Goal: Information Seeking & Learning: Learn about a topic

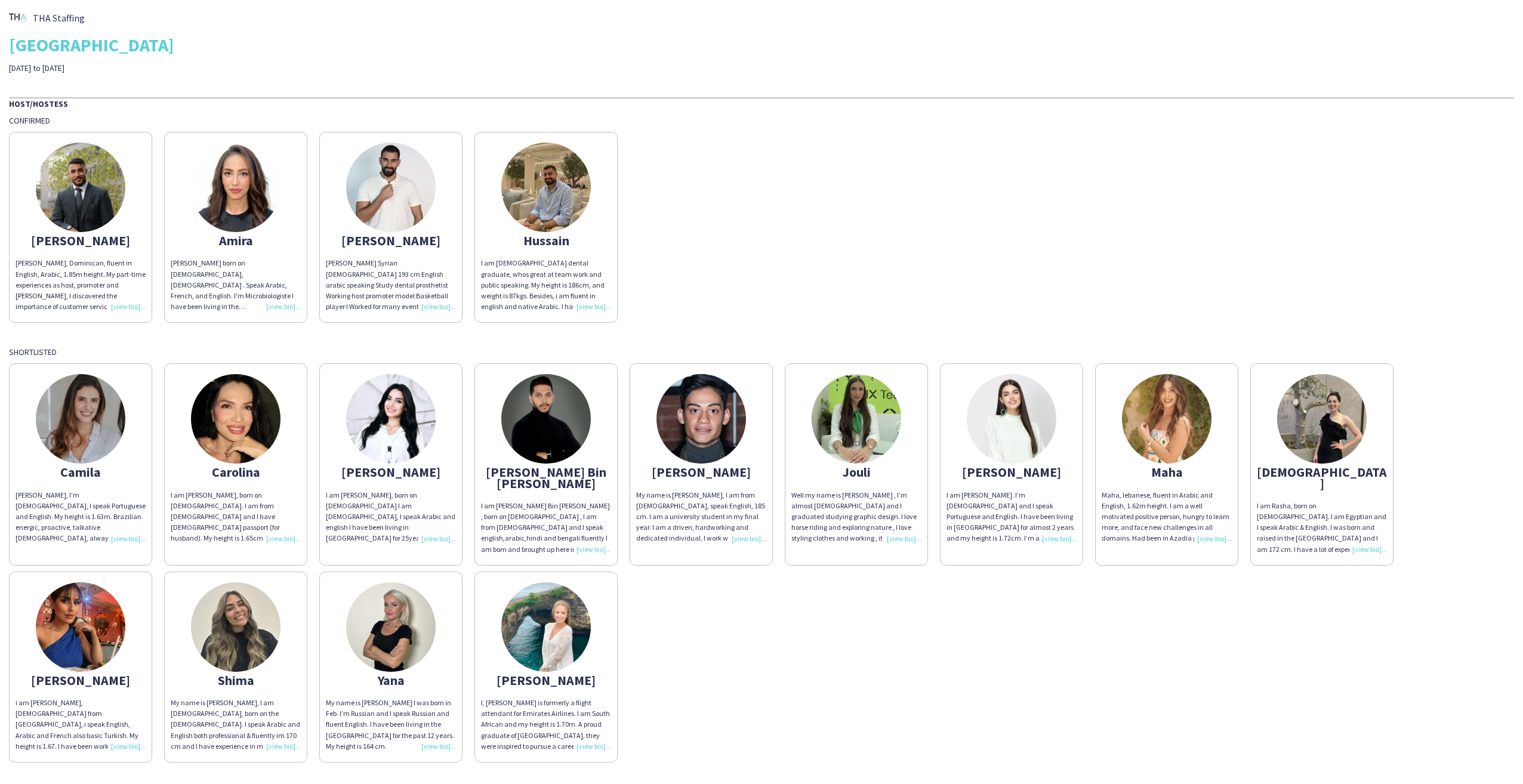
click at [389, 417] on img at bounding box center [391, 418] width 90 height 90
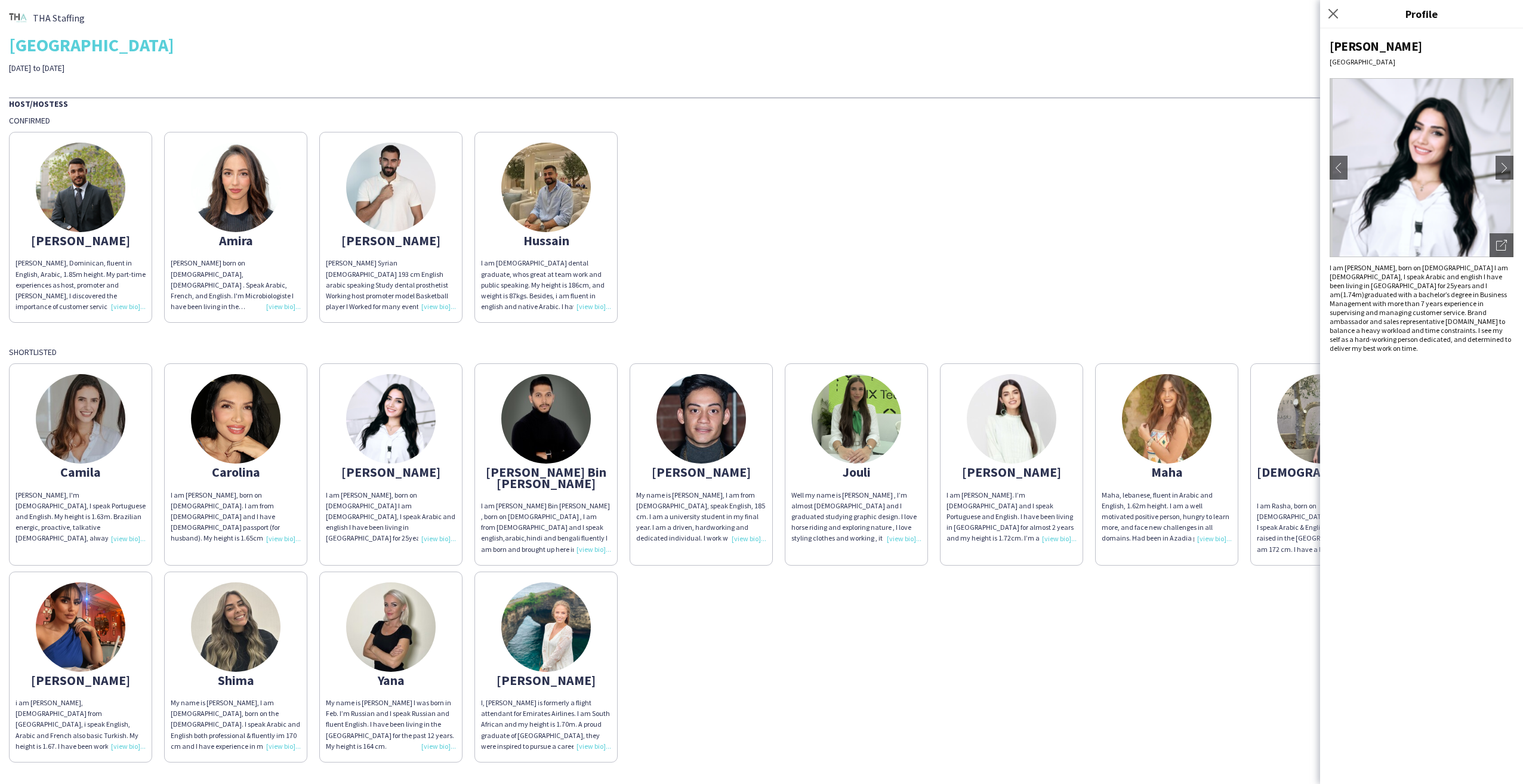
click at [1237, 243] on div "[PERSON_NAME], Dominican, fluent in English, Arabic, 1.85m height. My part-time…" at bounding box center [762, 224] width 1505 height 197
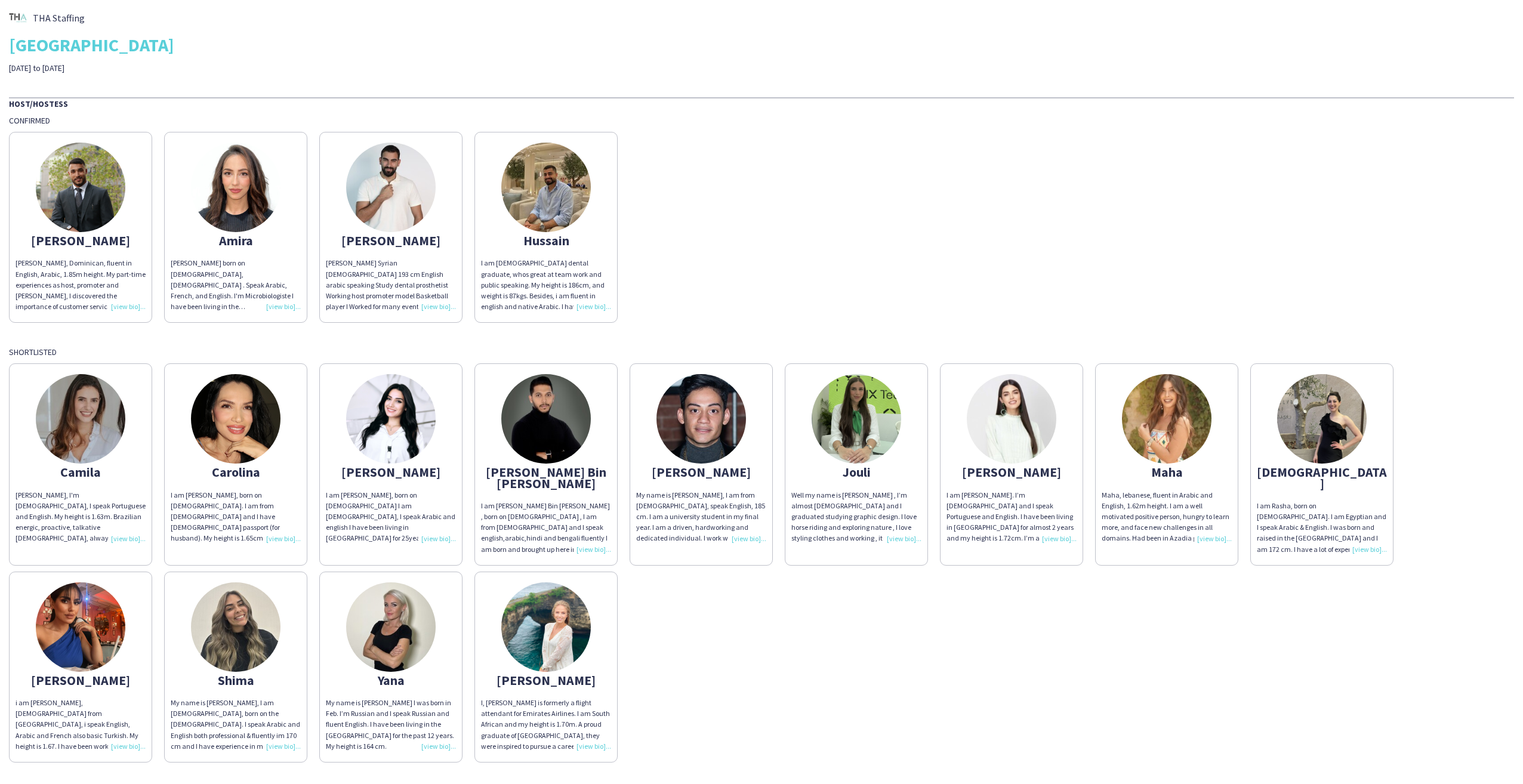
click at [718, 429] on img at bounding box center [701, 418] width 90 height 90
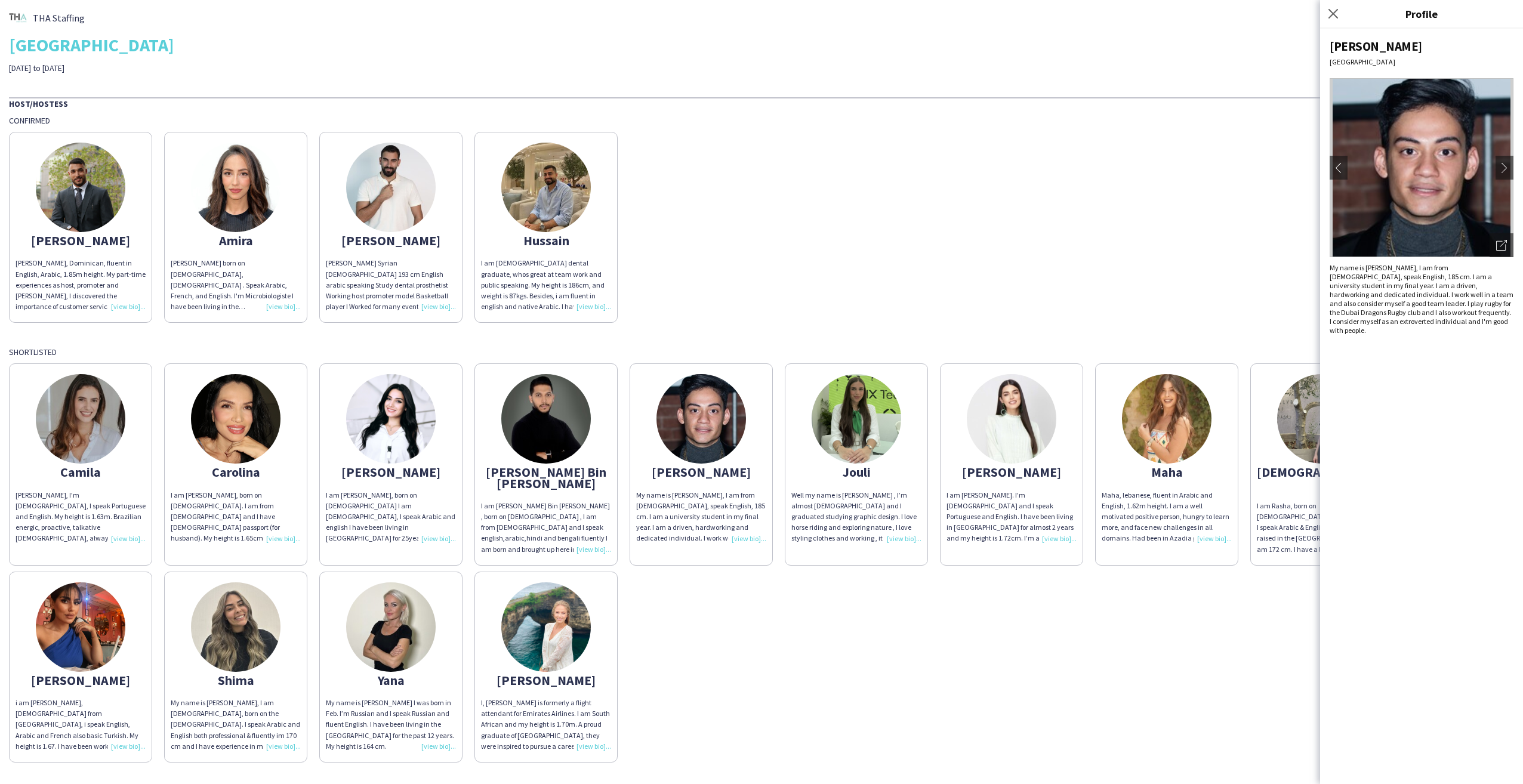
click at [921, 610] on div "[PERSON_NAME], I'm [DEMOGRAPHIC_DATA], I speak Portuguese and English. My heigh…" at bounding box center [762, 560] width 1505 height 405
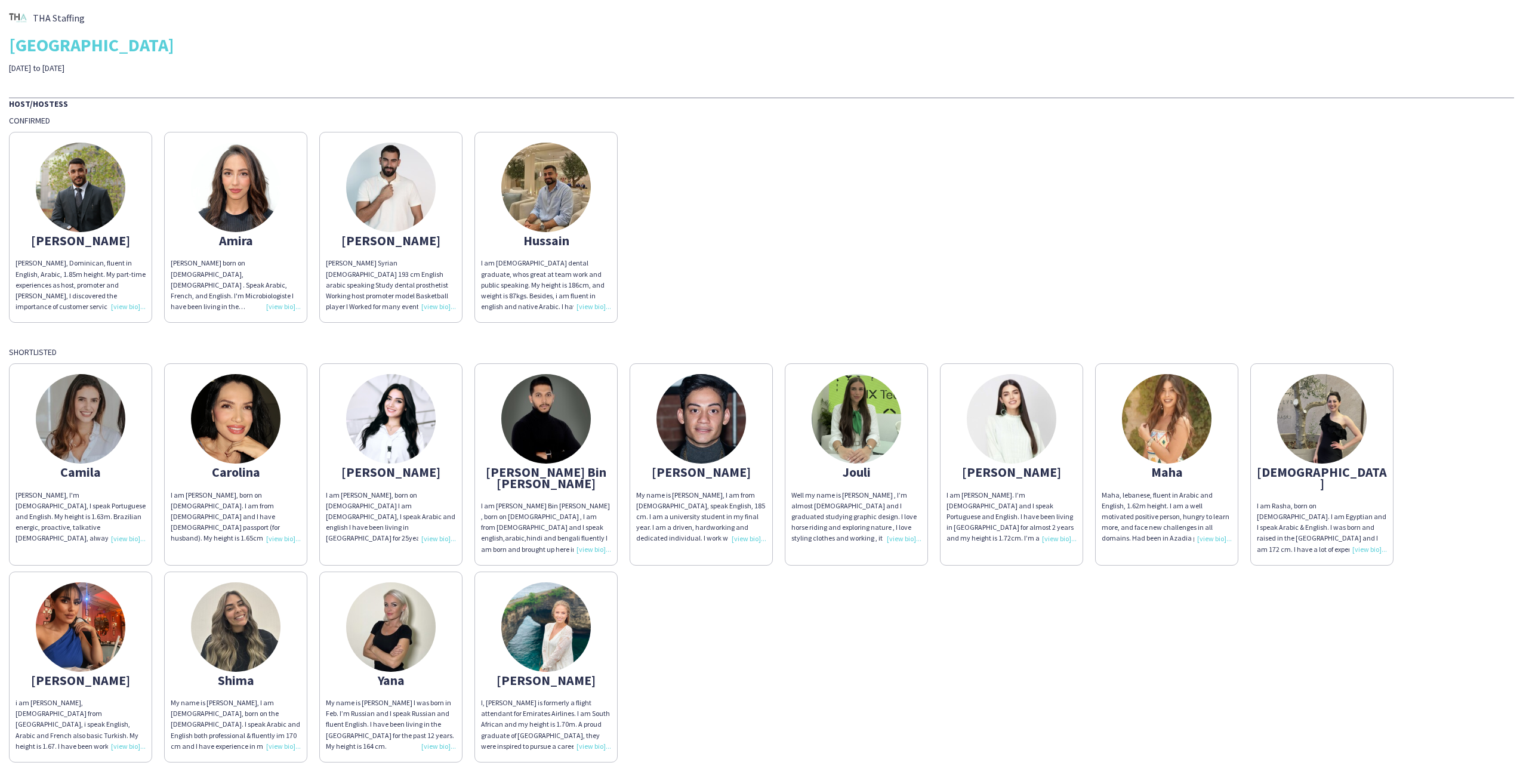
click at [1143, 625] on div "Camila Camila, I'm 33 years old, I speak Portuguese and English. My height is 1…" at bounding box center [762, 560] width 1505 height 405
click at [850, 428] on img at bounding box center [856, 418] width 90 height 90
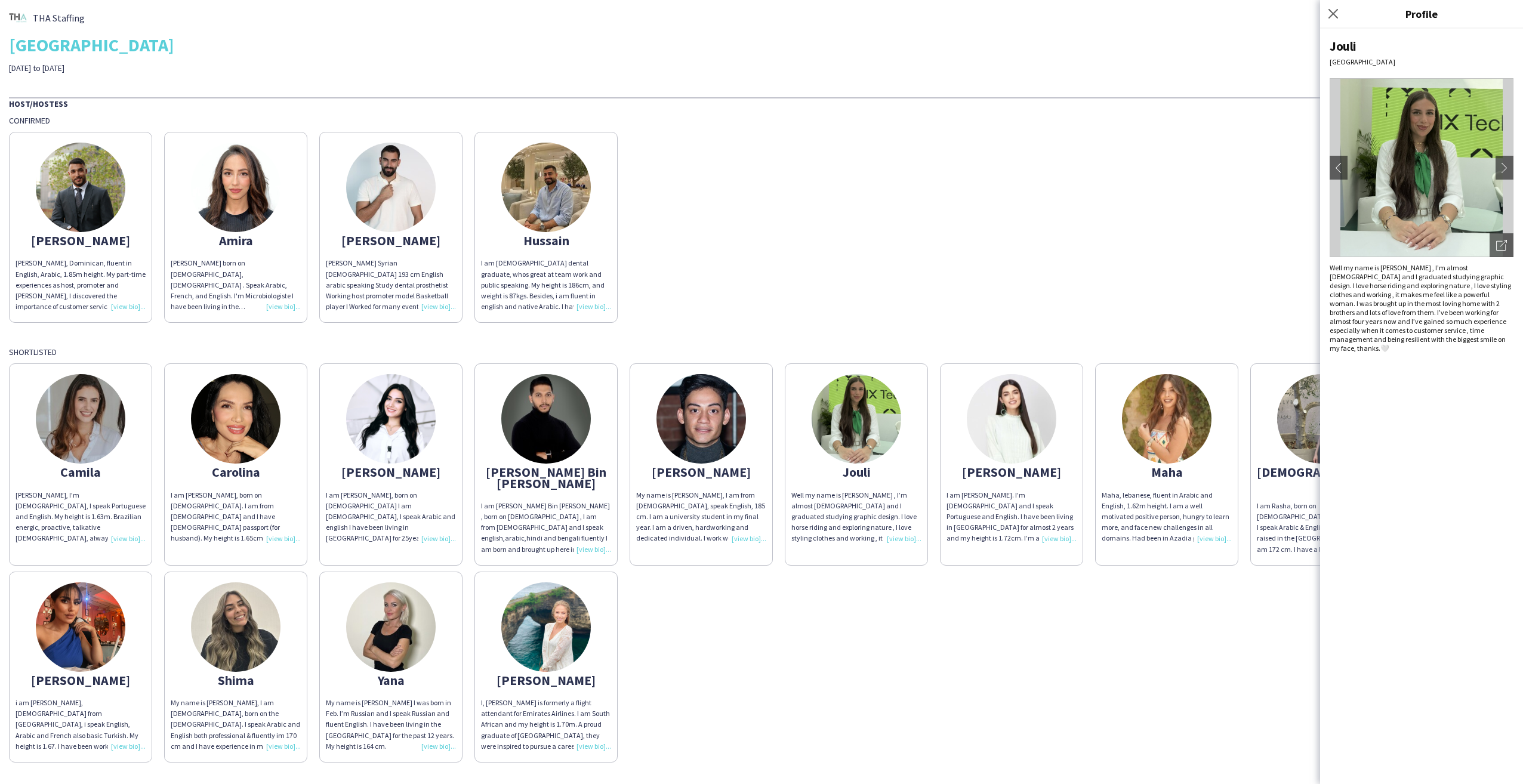
click at [1279, 275] on div "Abdulkader Abdulkader H, Dominican, fluent in English, Arabic, 1.85m height. My…" at bounding box center [762, 224] width 1505 height 197
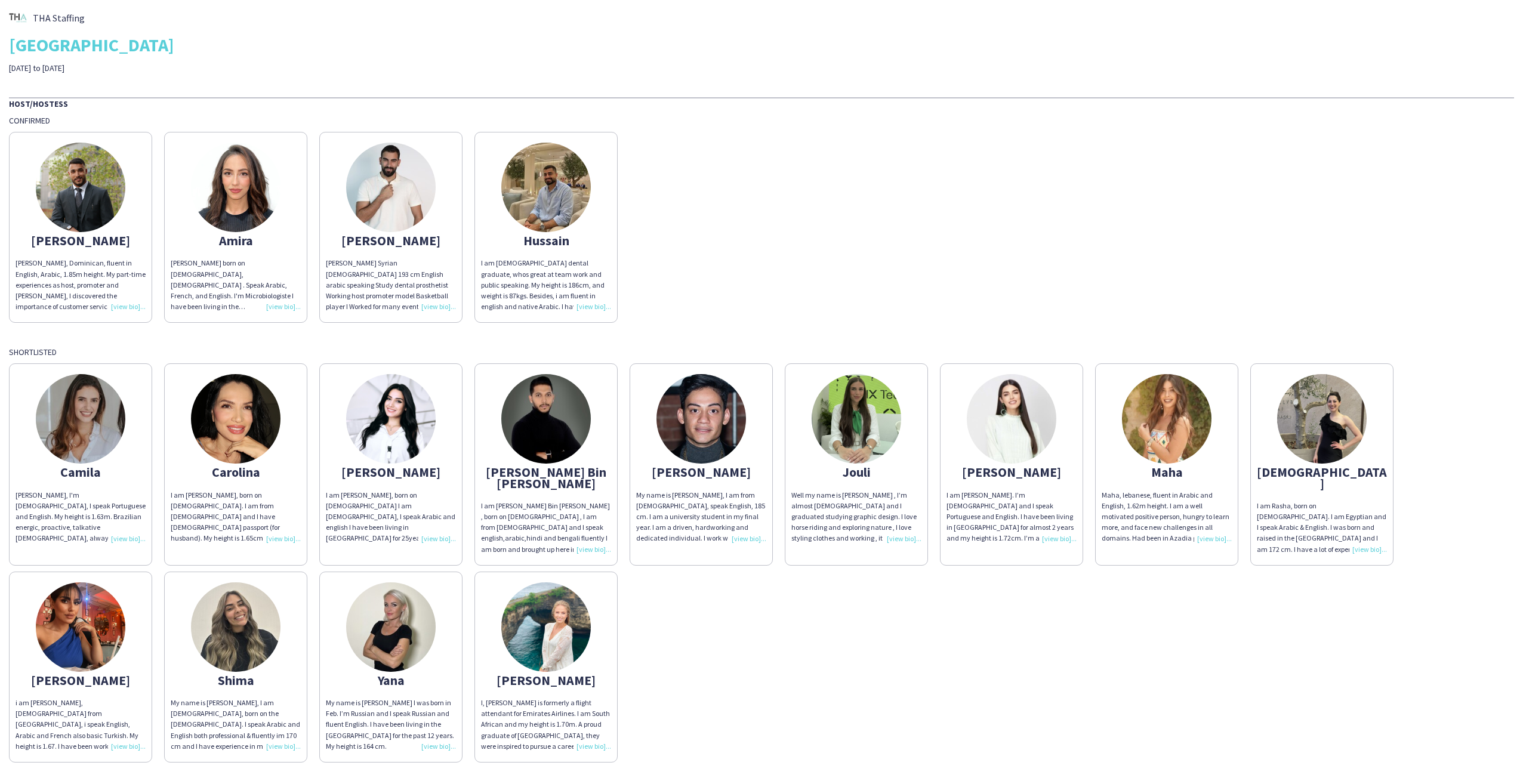
click at [251, 634] on img at bounding box center [235, 627] width 90 height 90
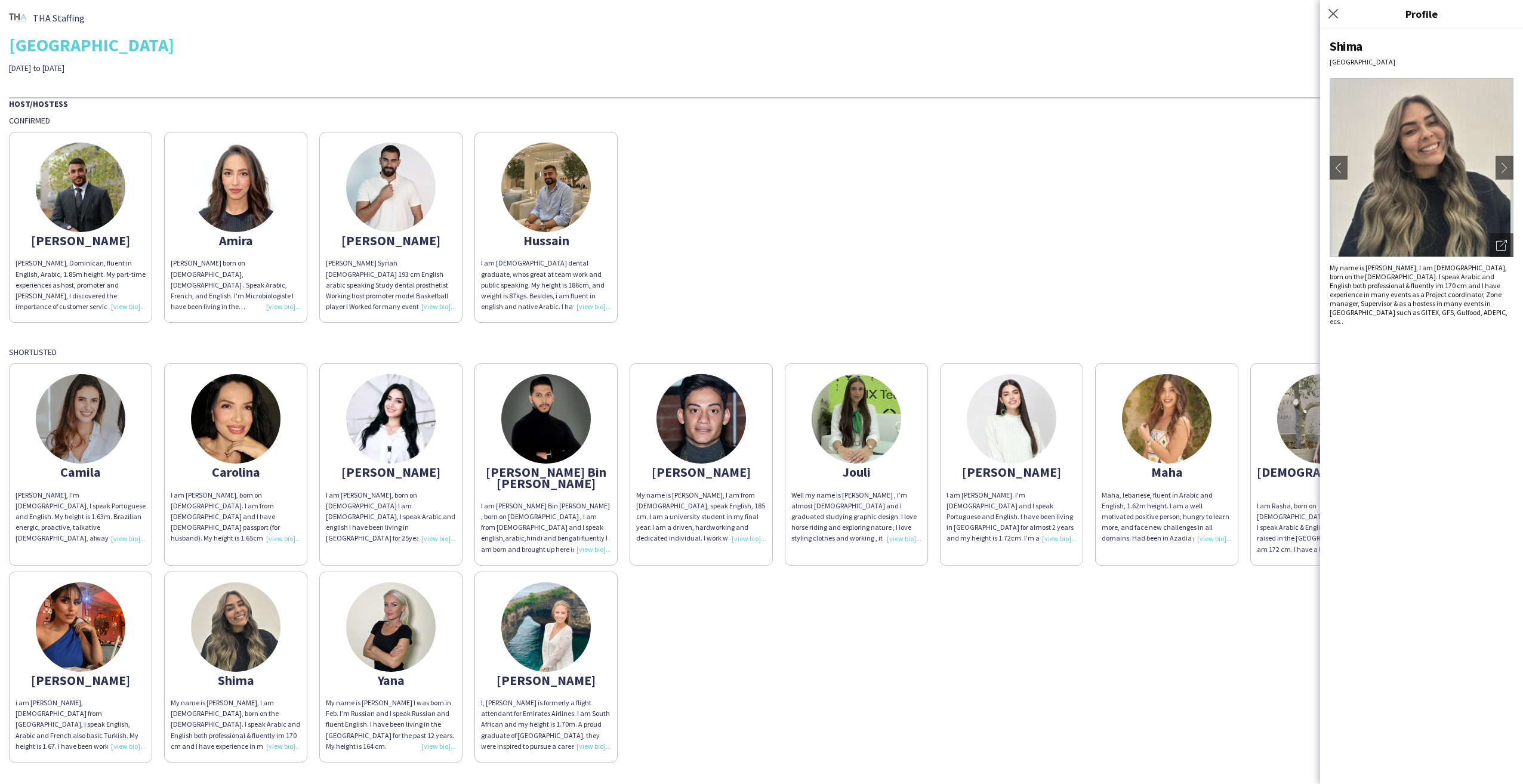
click at [1225, 273] on div "Abdulkader Abdulkader H, Dominican, fluent in English, Arabic, 1.85m height. My…" at bounding box center [762, 224] width 1505 height 197
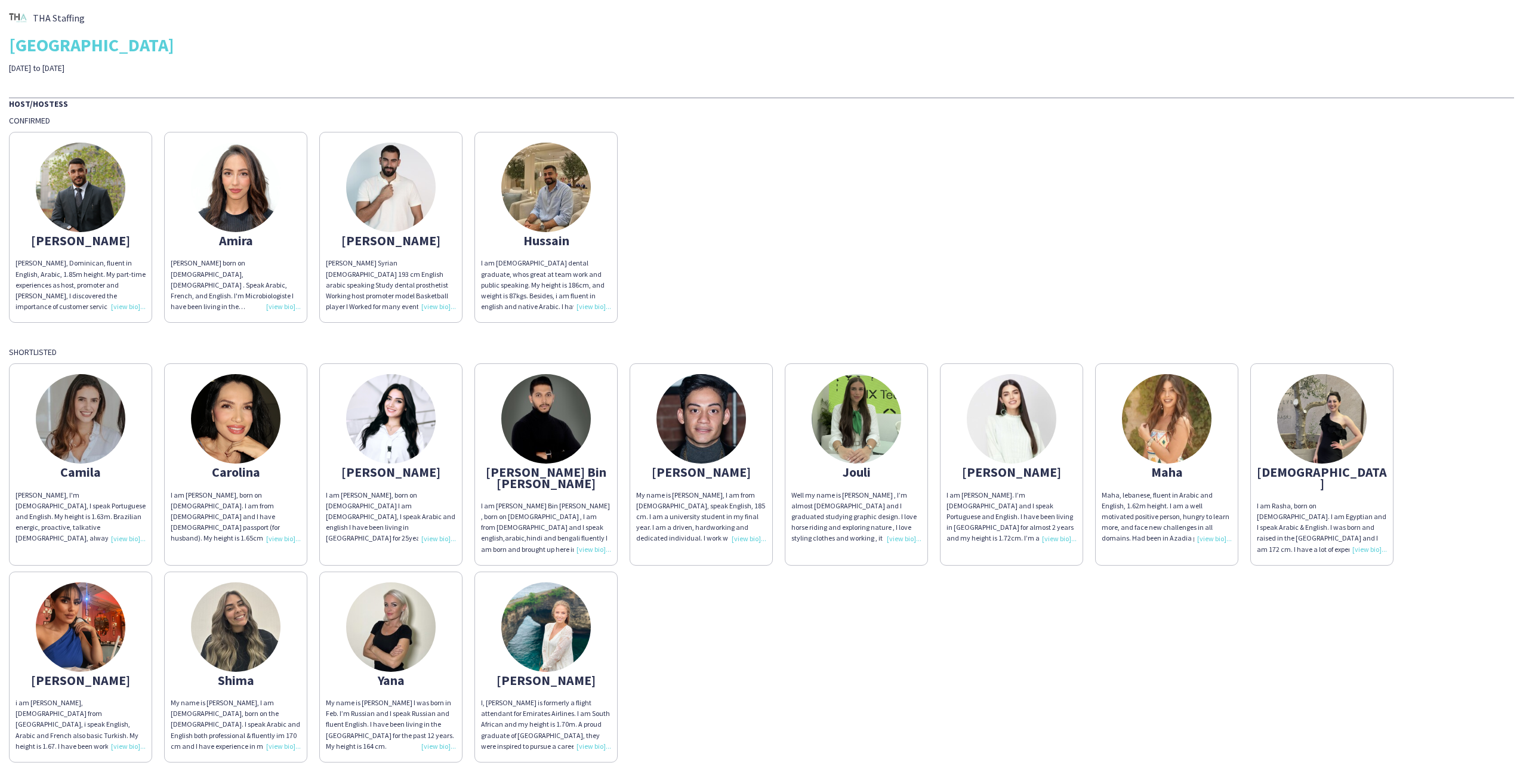
click at [86, 614] on img at bounding box center [81, 627] width 90 height 90
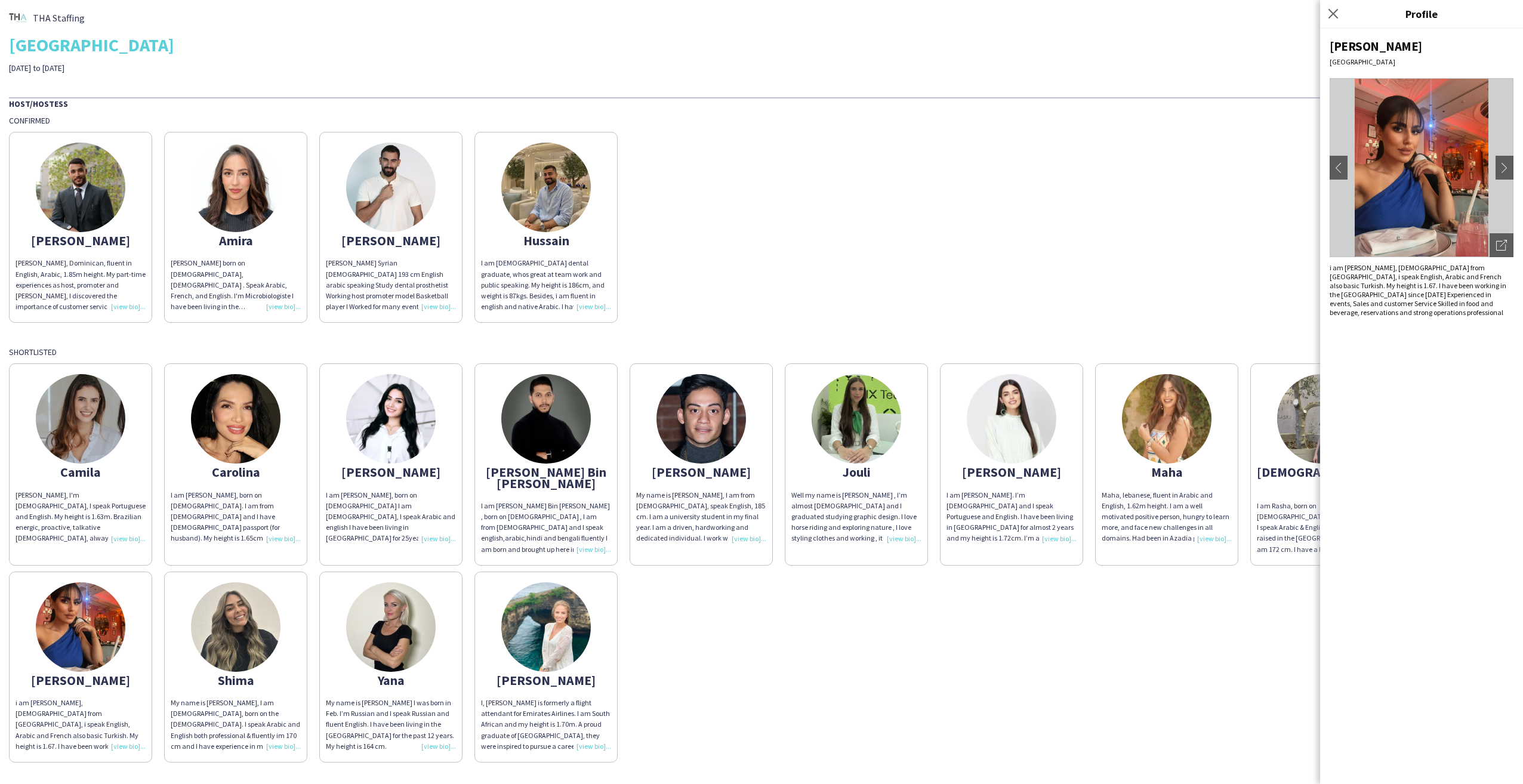
click at [1103, 246] on div "Abdulkader Abdulkader H, Dominican, fluent in English, Arabic, 1.85m height. My…" at bounding box center [762, 224] width 1505 height 197
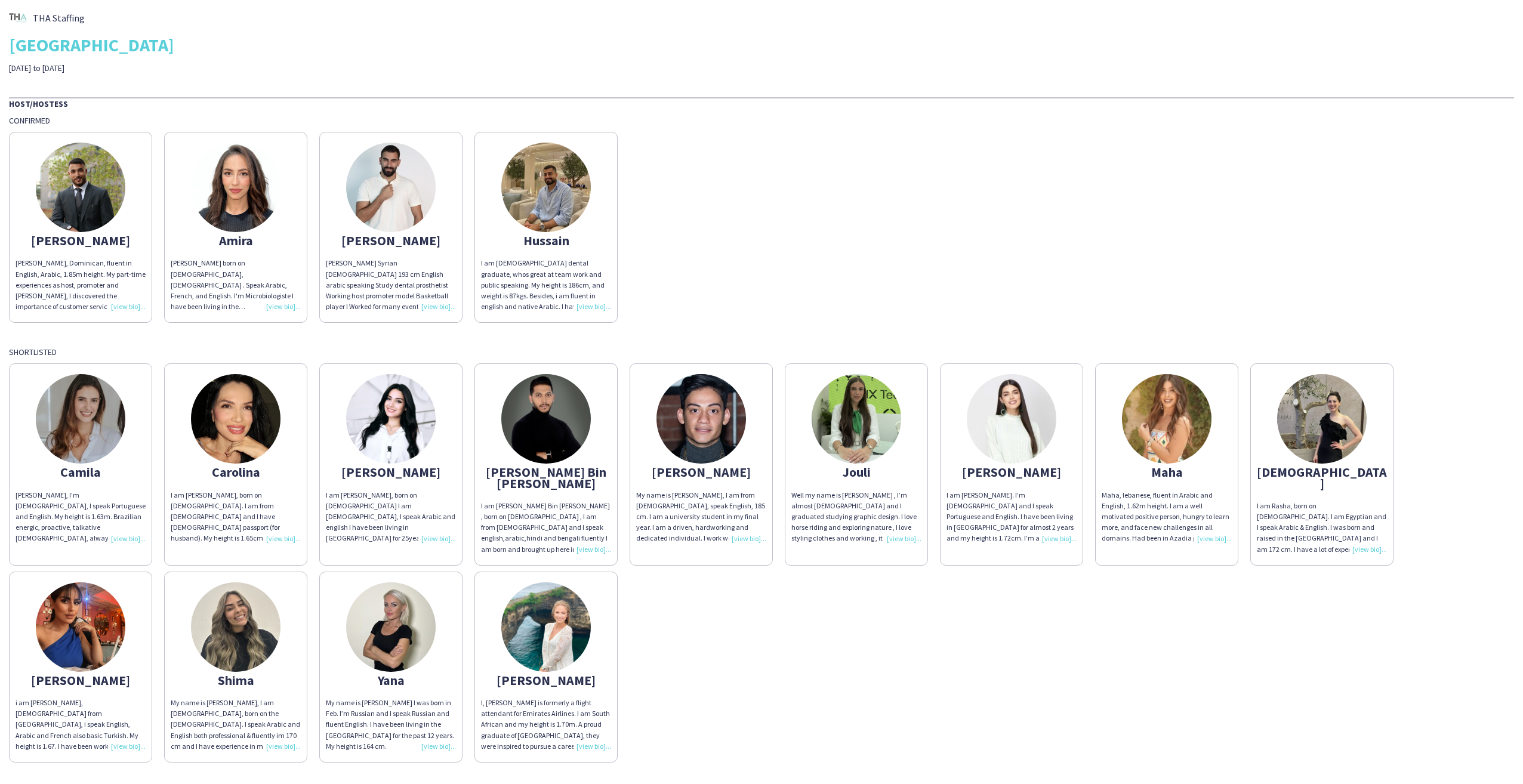
click at [86, 417] on img at bounding box center [81, 418] width 90 height 90
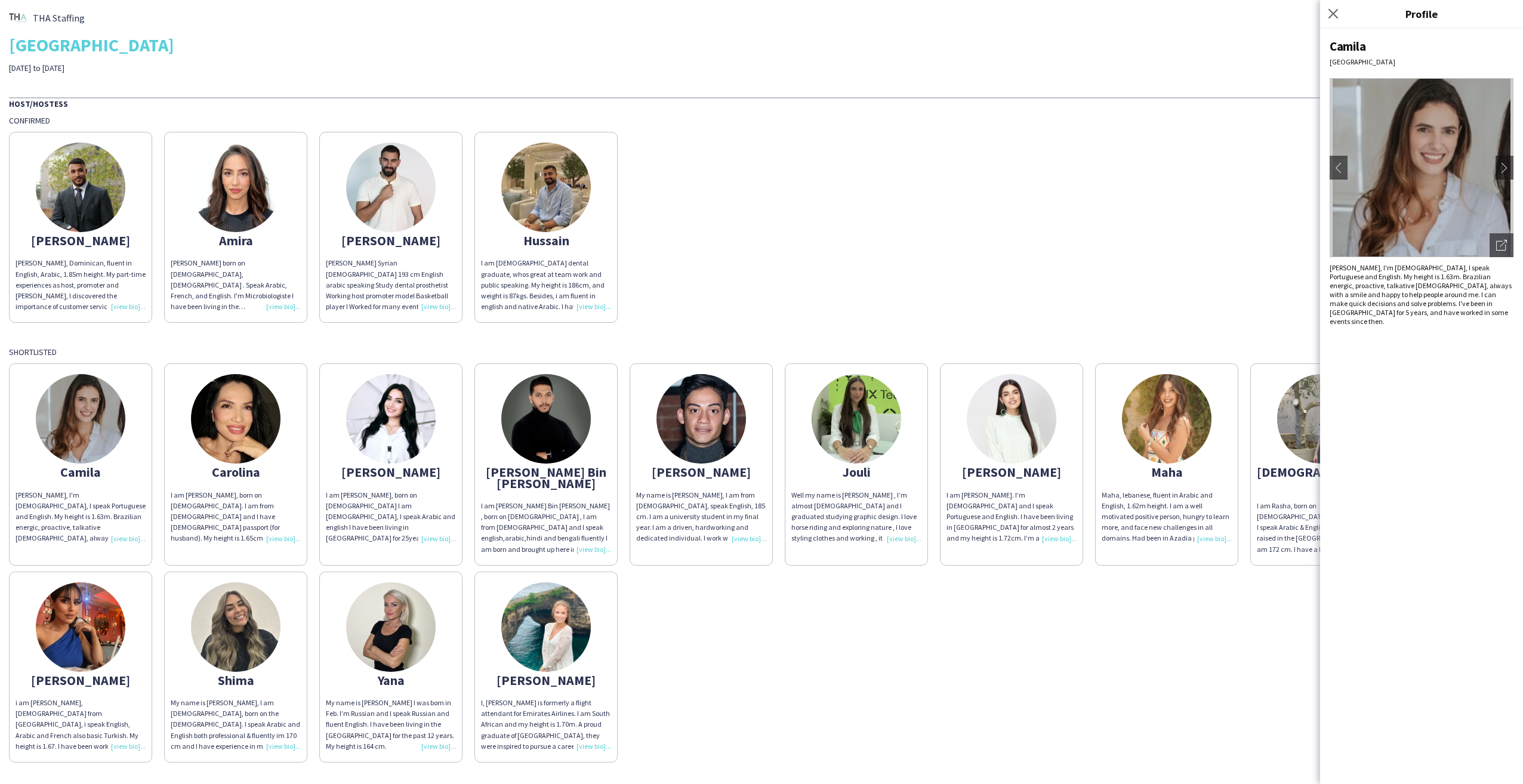
drag, startPoint x: 1229, startPoint y: 257, endPoint x: 1153, endPoint y: 272, distance: 77.5
click at [1229, 256] on div "Abdulkader Abdulkader H, Dominican, fluent in English, Arabic, 1.85m height. My…" at bounding box center [762, 224] width 1505 height 197
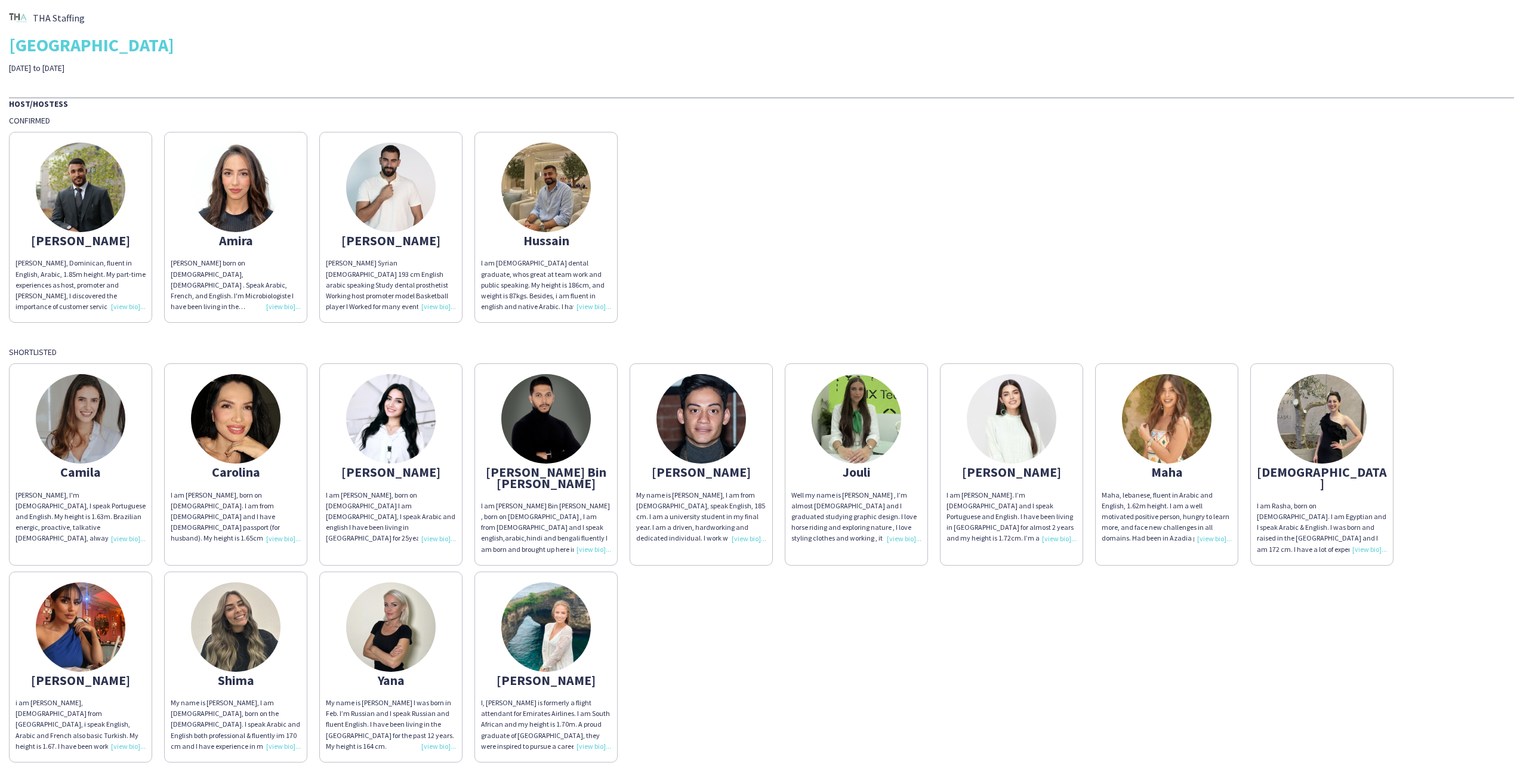
click at [235, 418] on img at bounding box center [235, 418] width 90 height 90
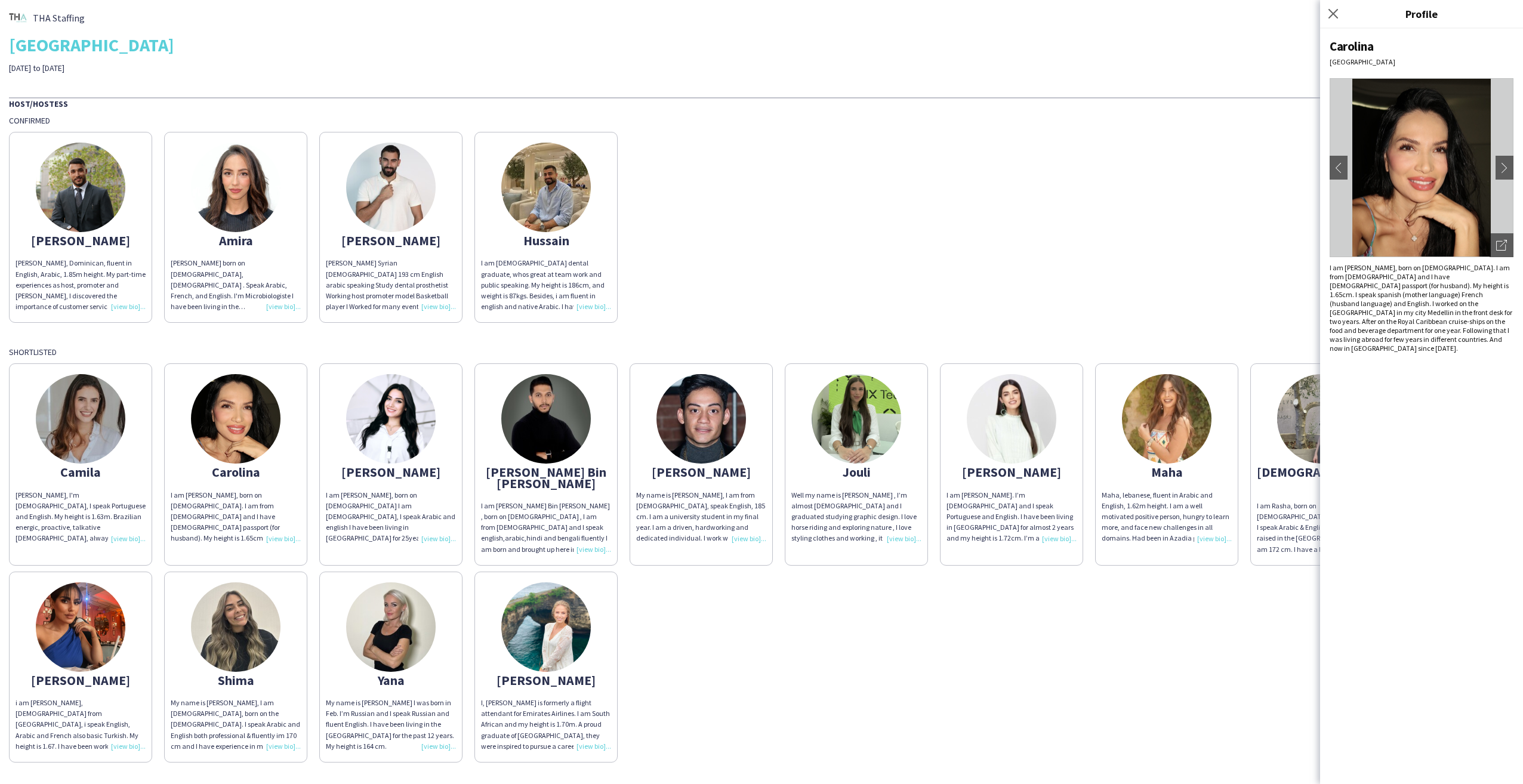
click at [1230, 236] on div "Abdulkader Abdulkader H, Dominican, fluent in English, Arabic, 1.85m height. My…" at bounding box center [762, 224] width 1505 height 197
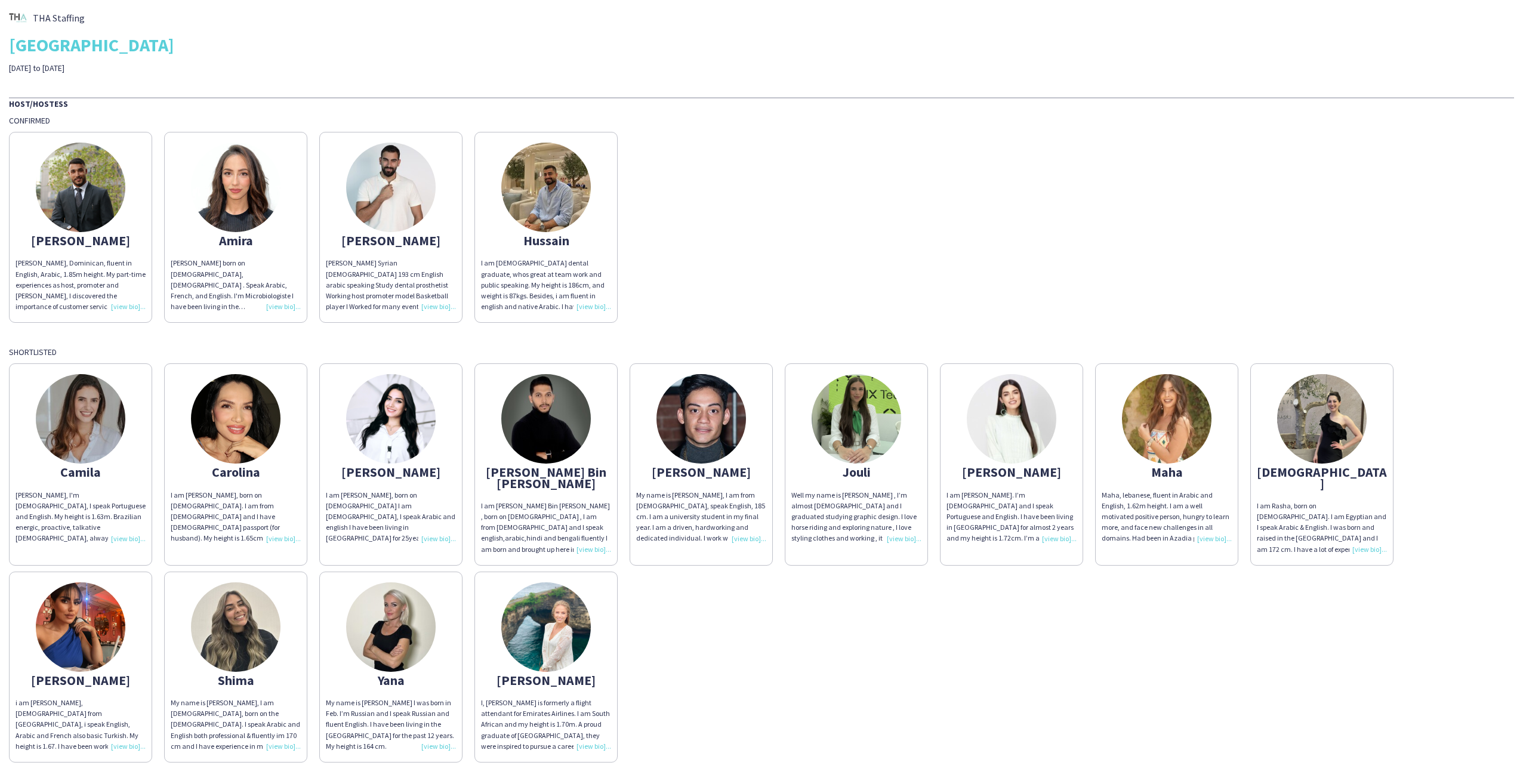
click at [102, 646] on img at bounding box center [81, 627] width 90 height 90
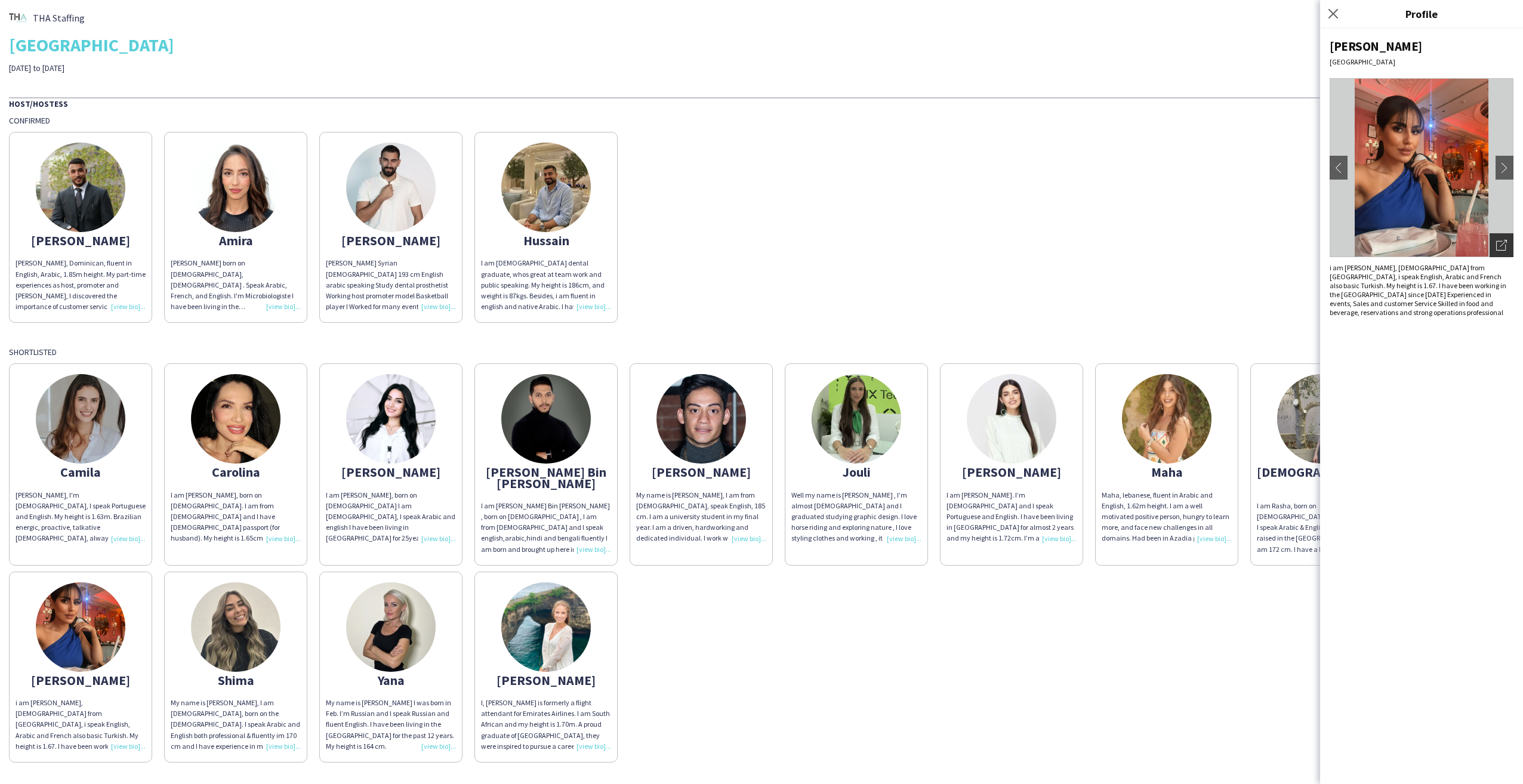
click at [1505, 245] on icon at bounding box center [1501, 245] width 9 height 9
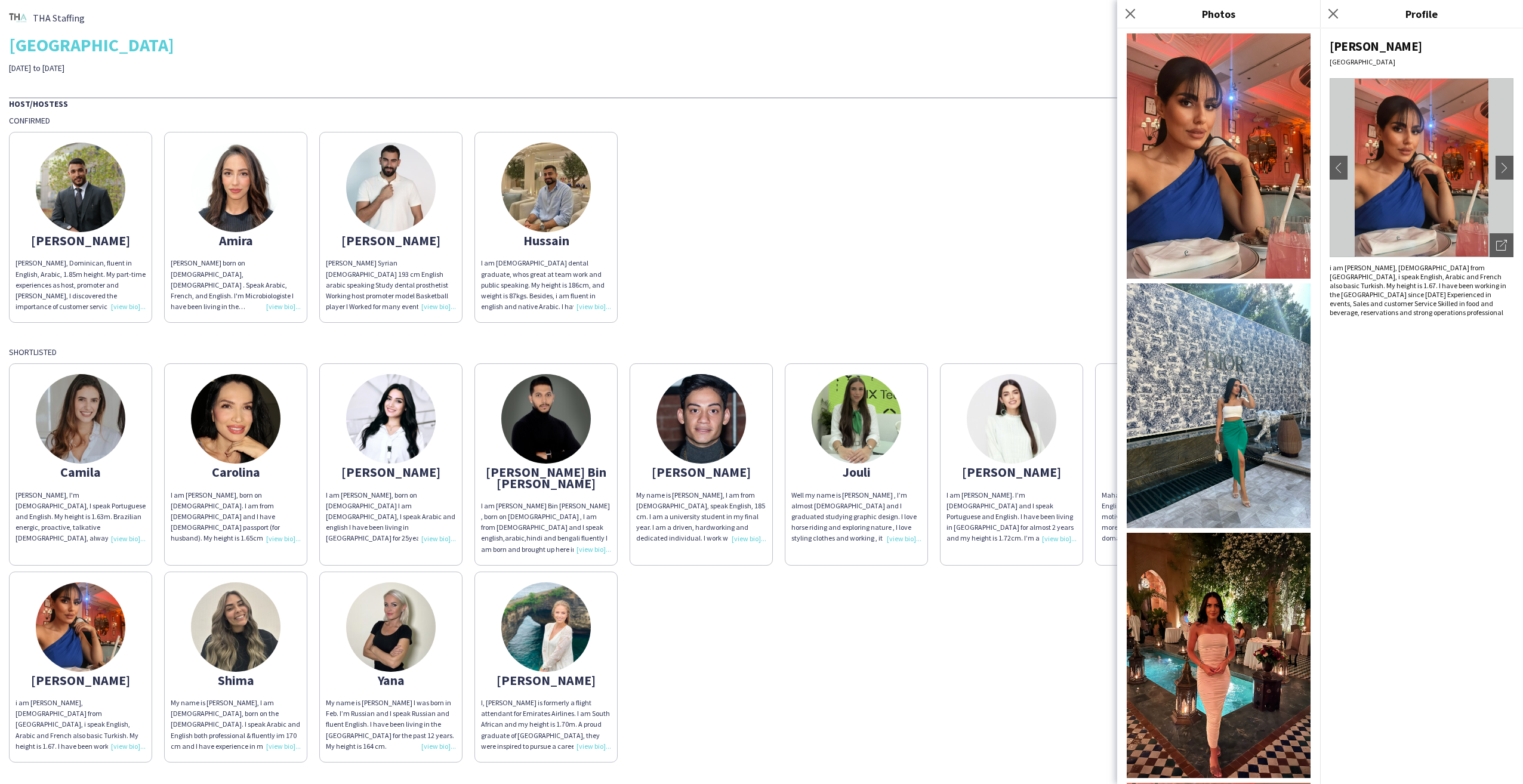
click at [1241, 411] on img at bounding box center [1218, 405] width 184 height 245
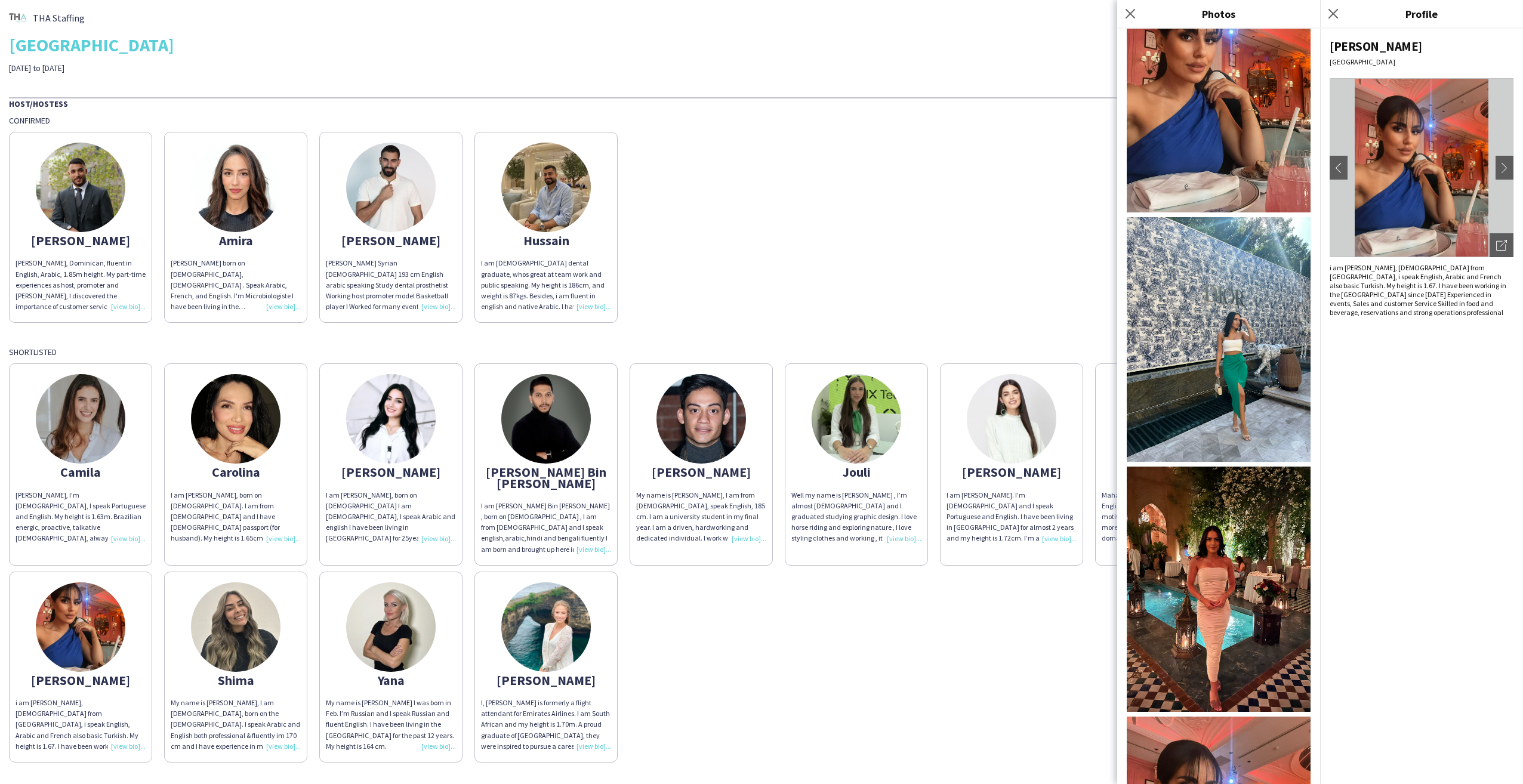
scroll to position [239, 0]
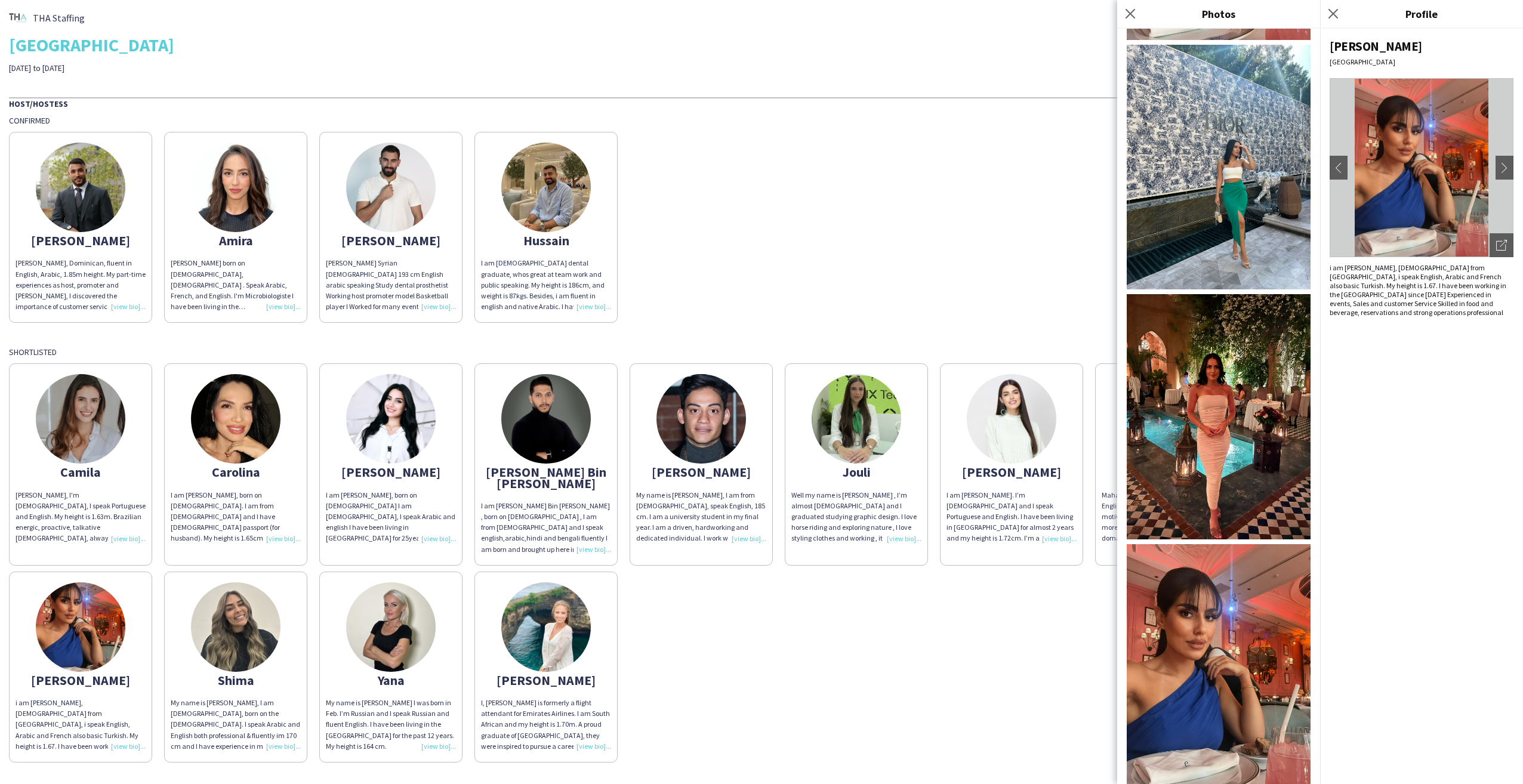
click at [1222, 390] on img at bounding box center [1218, 417] width 184 height 245
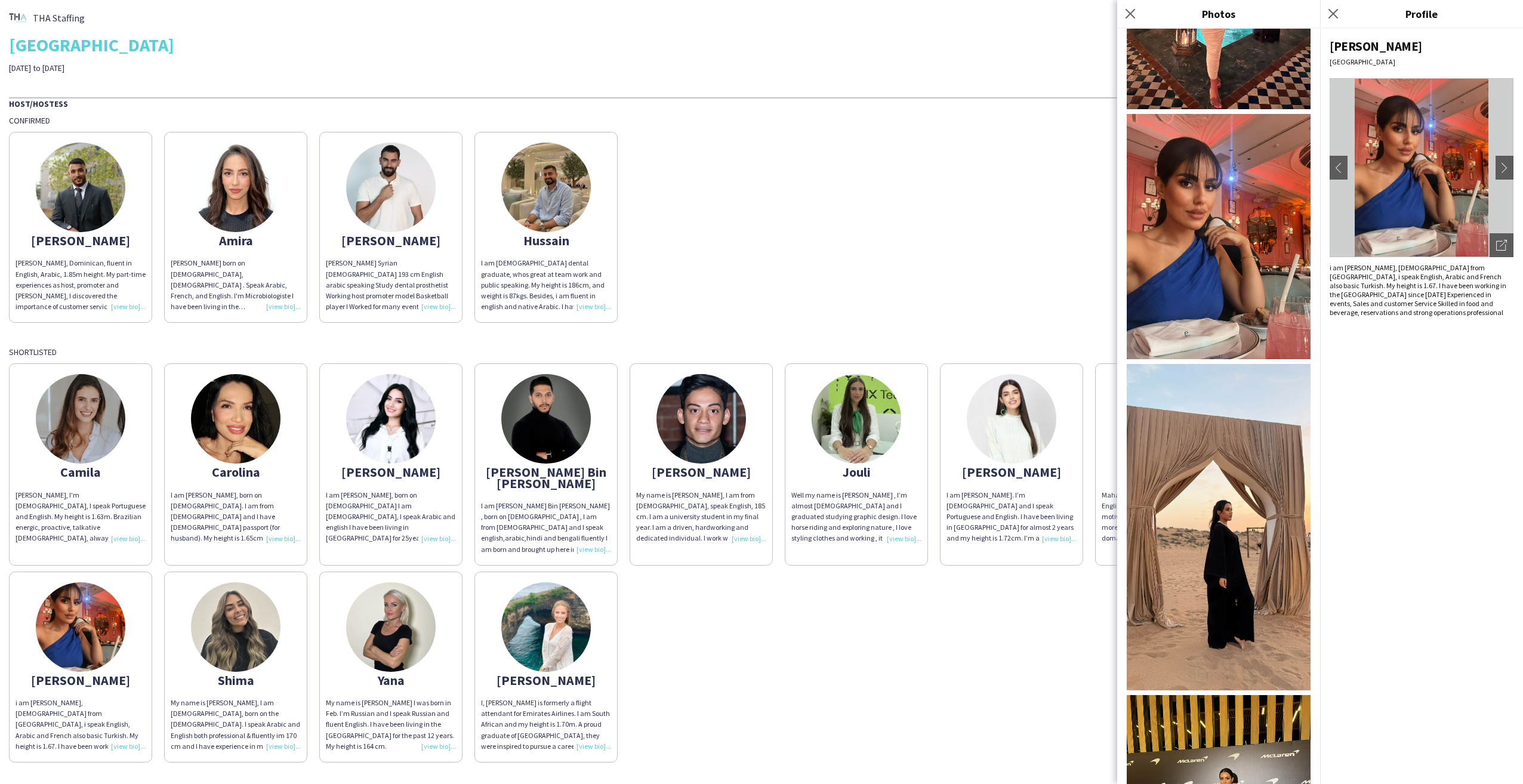
scroll to position [750, 0]
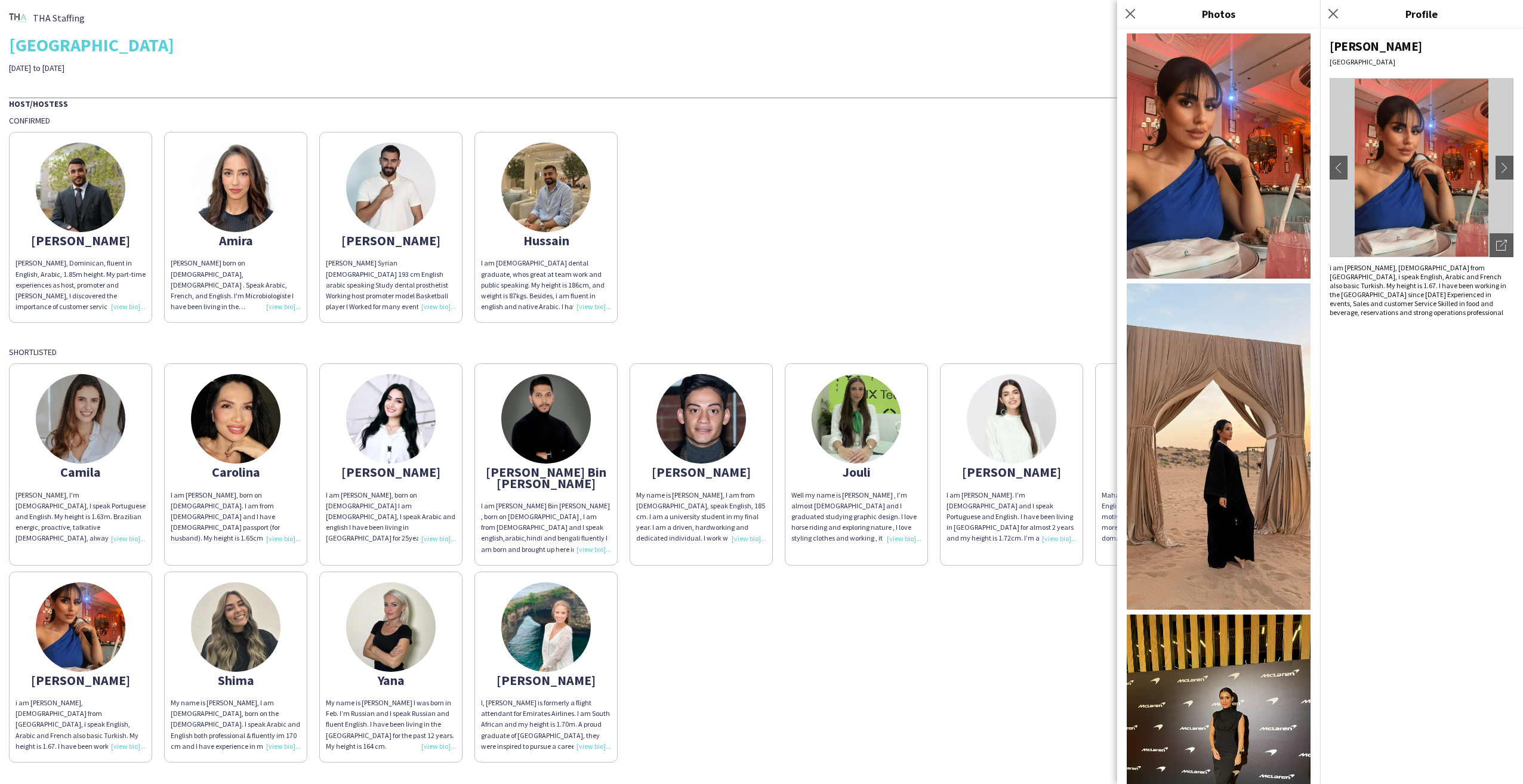
click at [1247, 642] on img at bounding box center [1218, 737] width 184 height 245
click at [1175, 402] on img at bounding box center [1218, 446] width 184 height 327
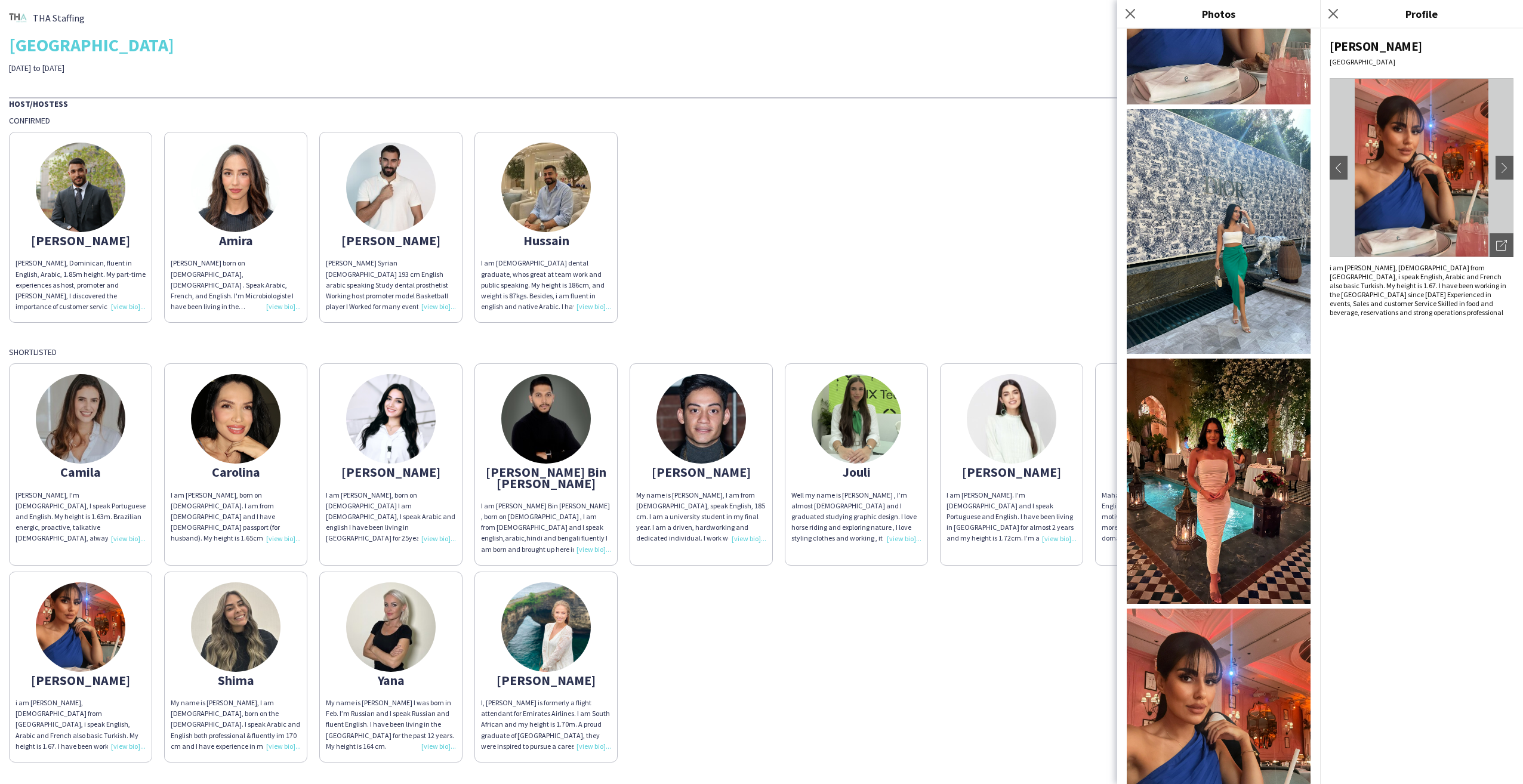
scroll to position [153, 0]
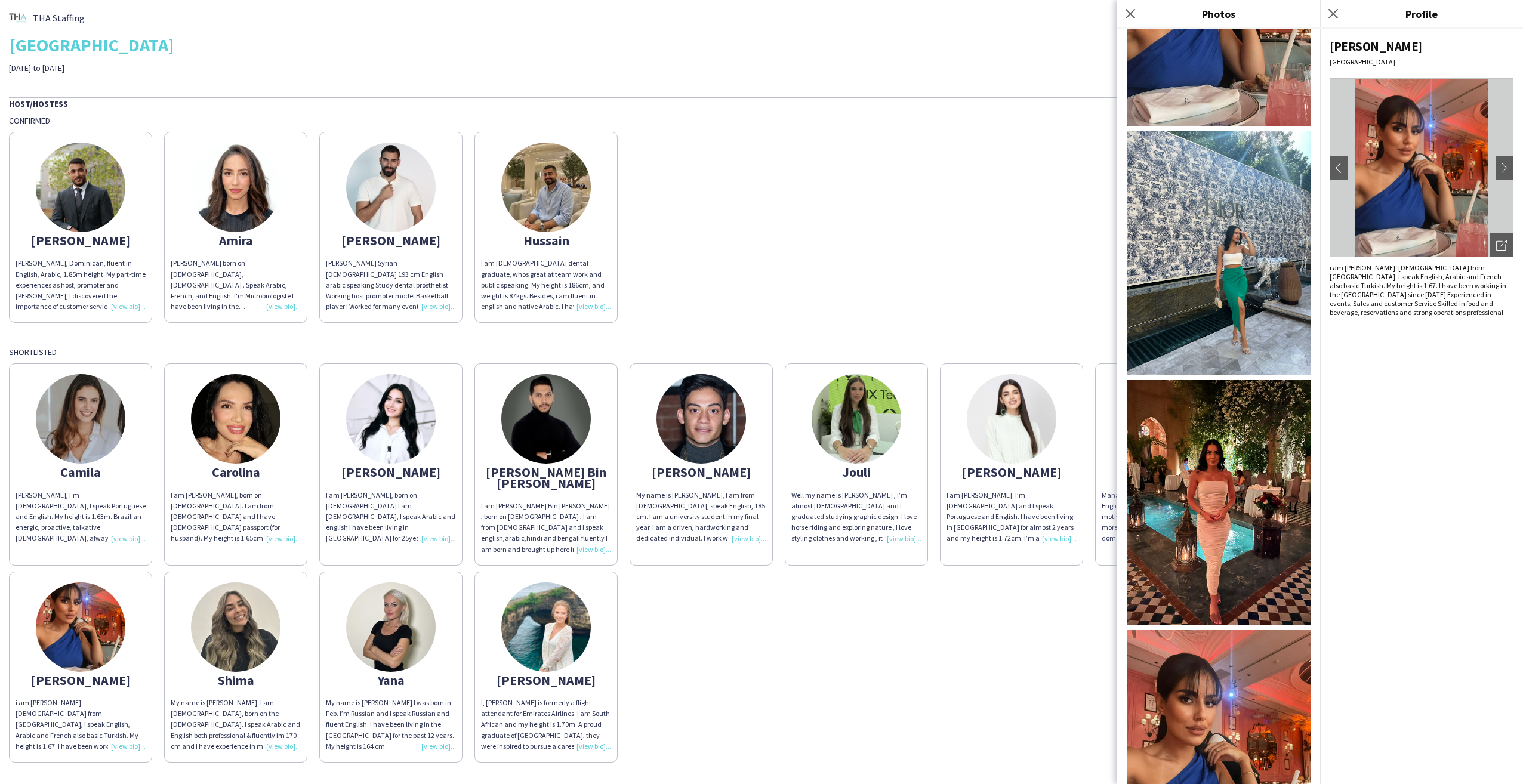
click at [1206, 265] on img at bounding box center [1218, 253] width 184 height 245
click at [1214, 415] on img at bounding box center [1218, 503] width 184 height 245
click at [1130, 13] on icon at bounding box center [1130, 13] width 11 height 11
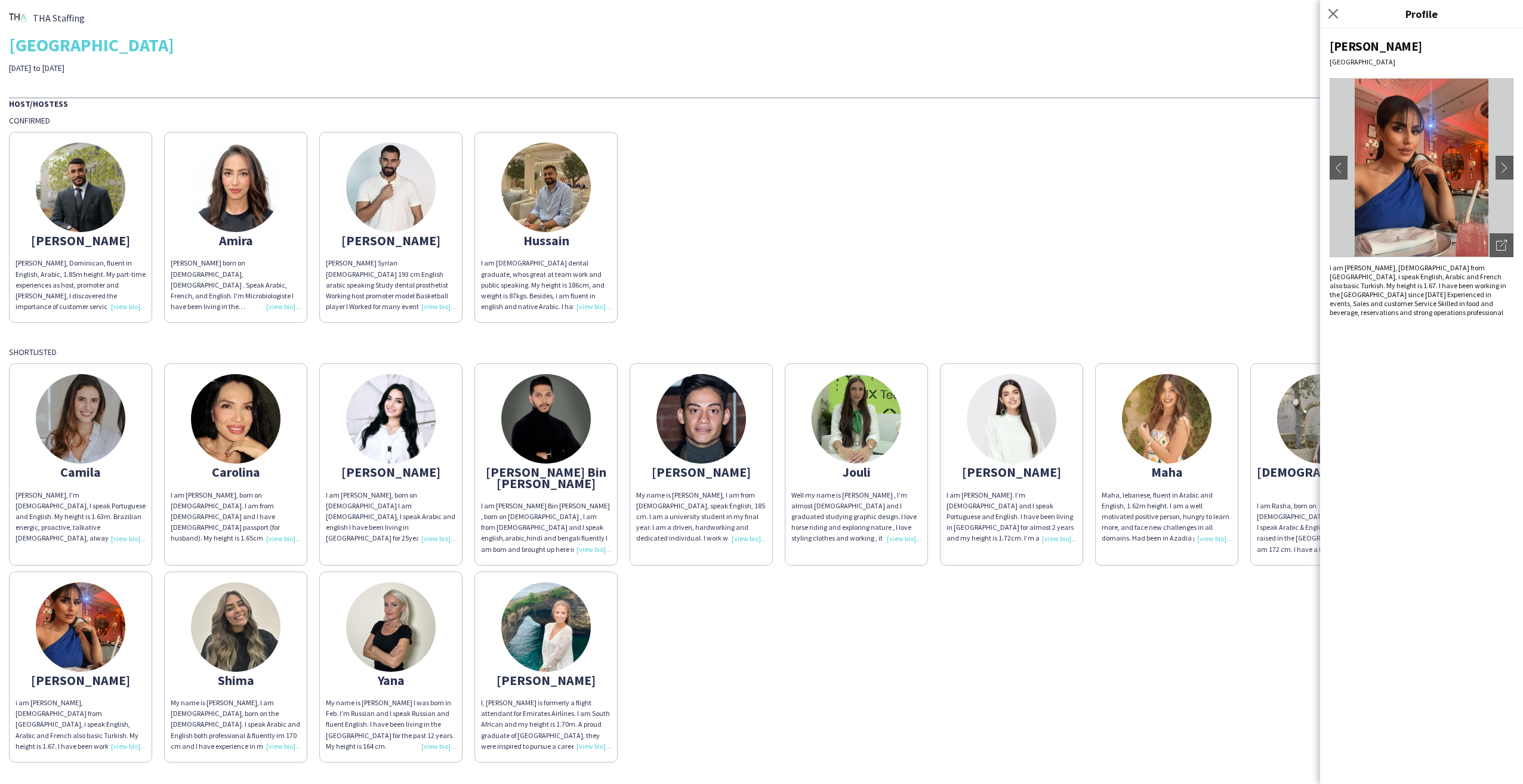
click at [1037, 412] on img at bounding box center [1011, 418] width 90 height 90
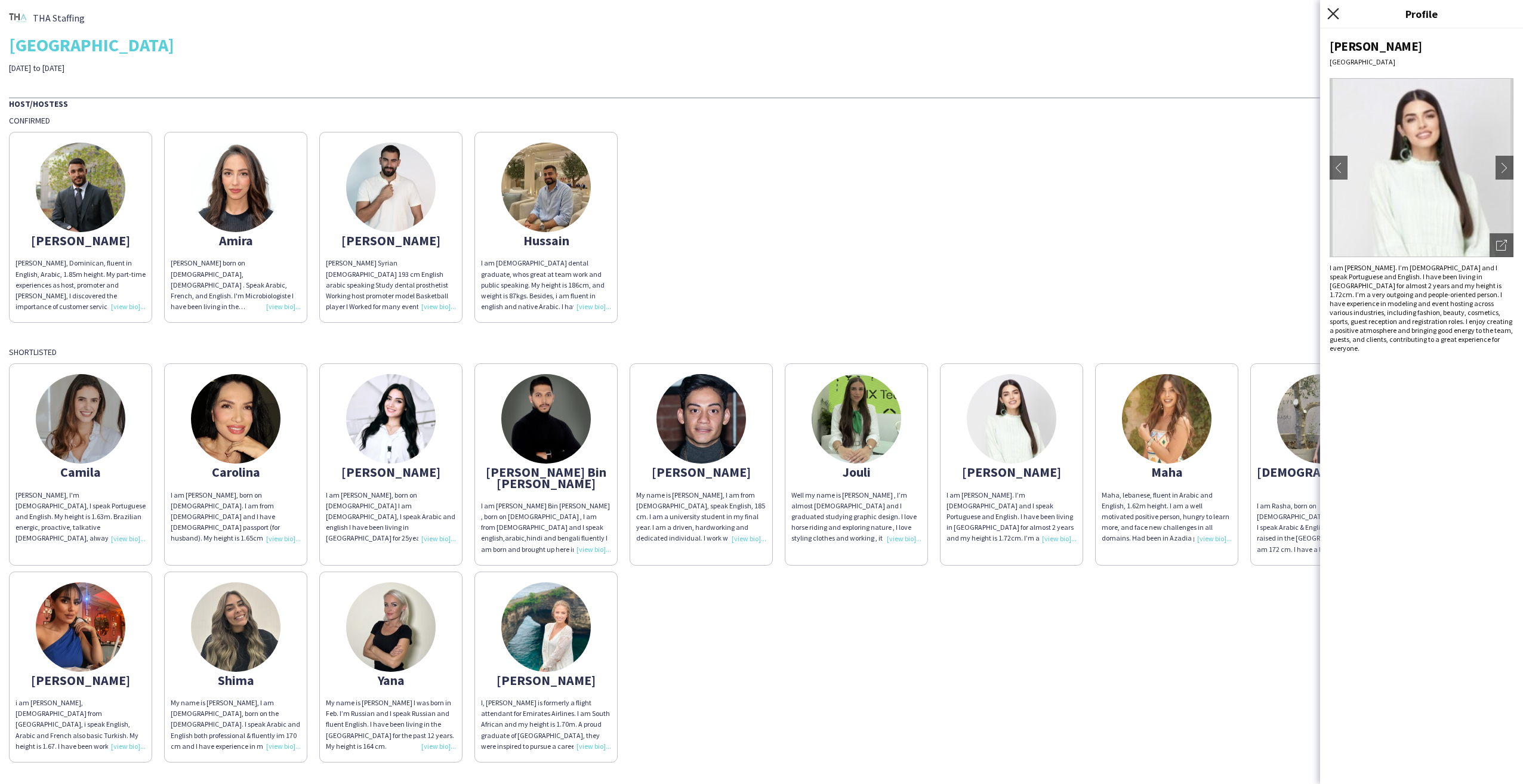
click at [1330, 13] on icon "Close pop-in" at bounding box center [1333, 13] width 11 height 11
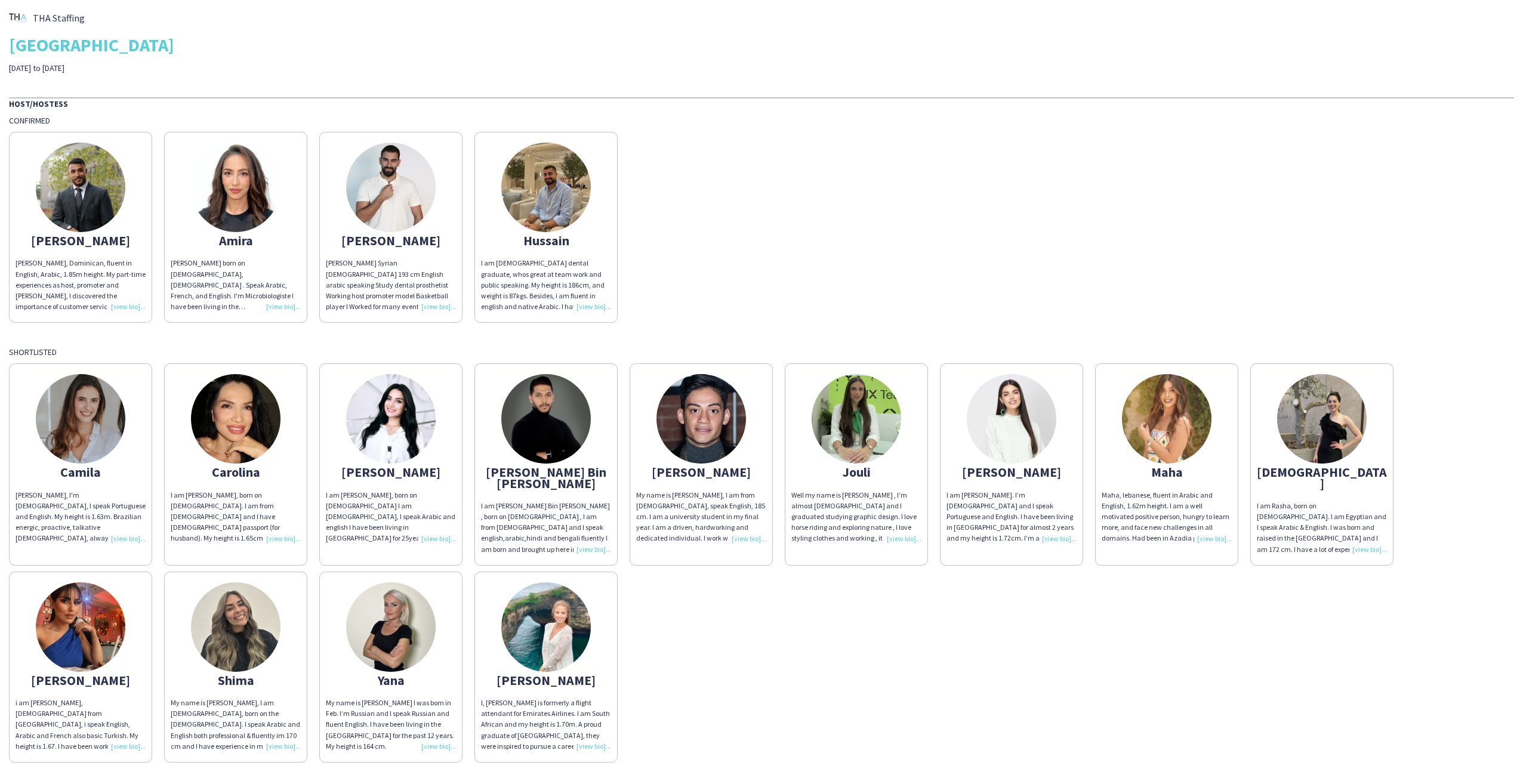
click at [1160, 432] on img at bounding box center [1167, 418] width 90 height 90
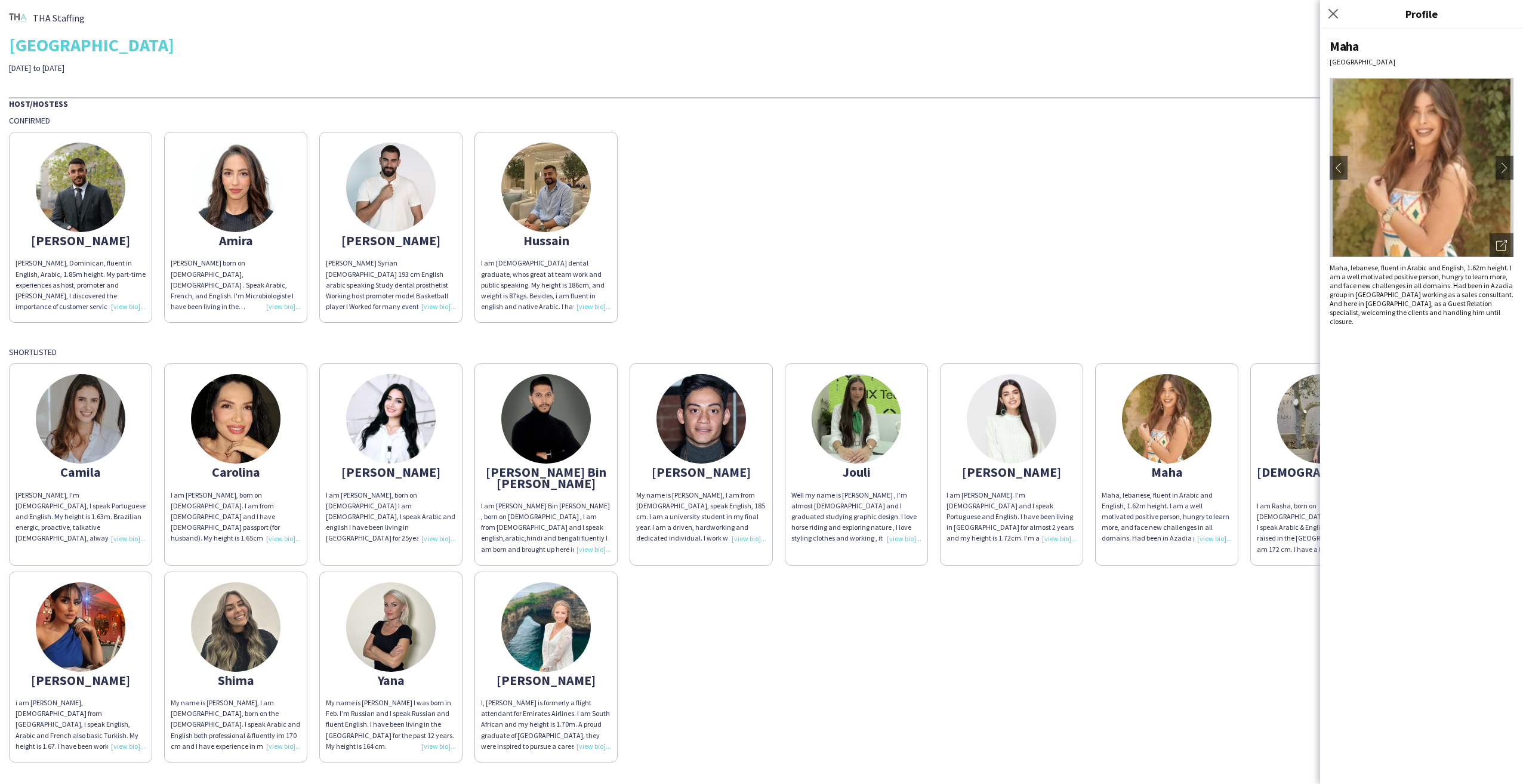
click at [1180, 235] on div "Abdulkader Abdulkader H, Dominican, fluent in English, Arabic, 1.85m height. My…" at bounding box center [762, 224] width 1505 height 197
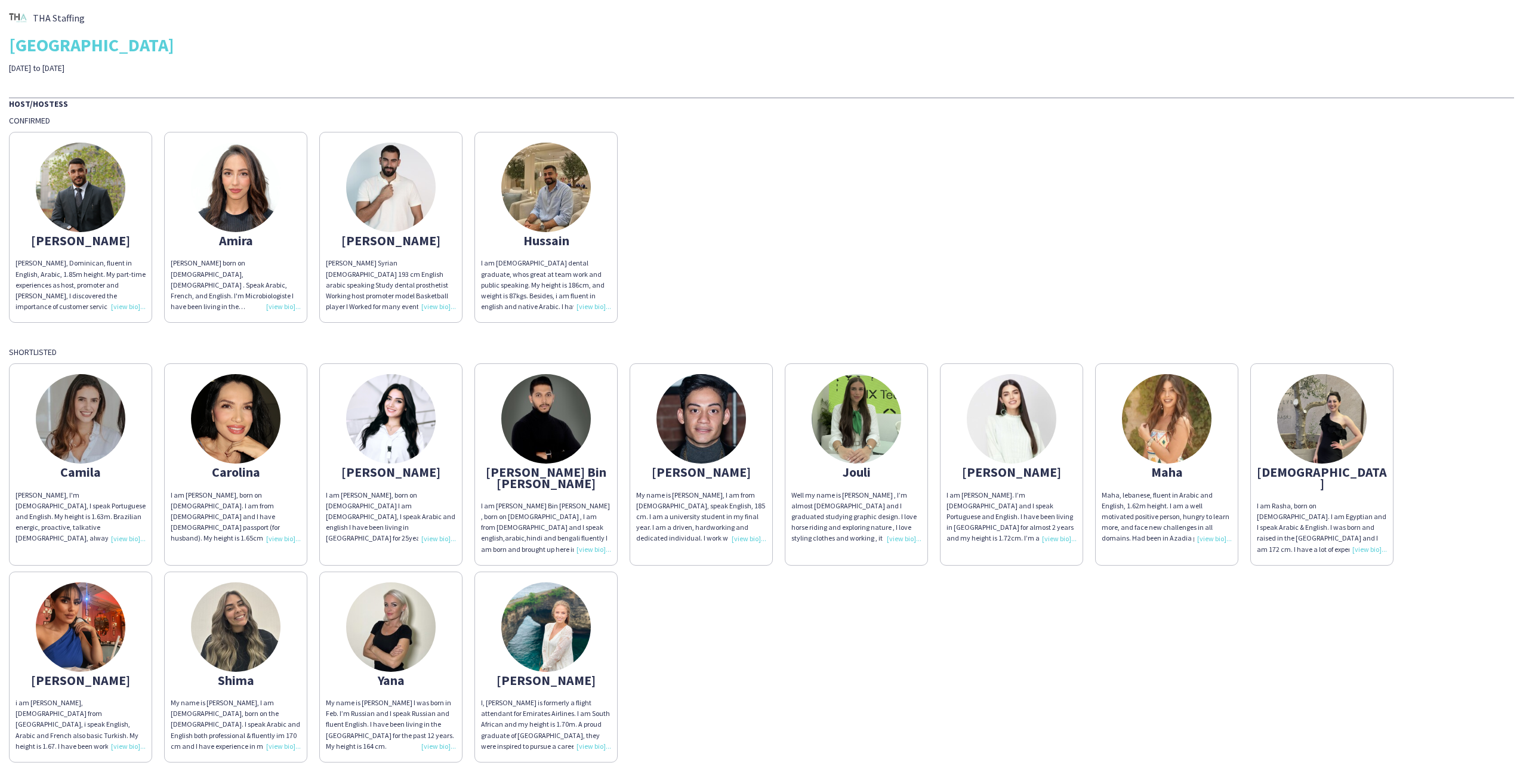
click at [1180, 424] on img at bounding box center [1167, 418] width 90 height 90
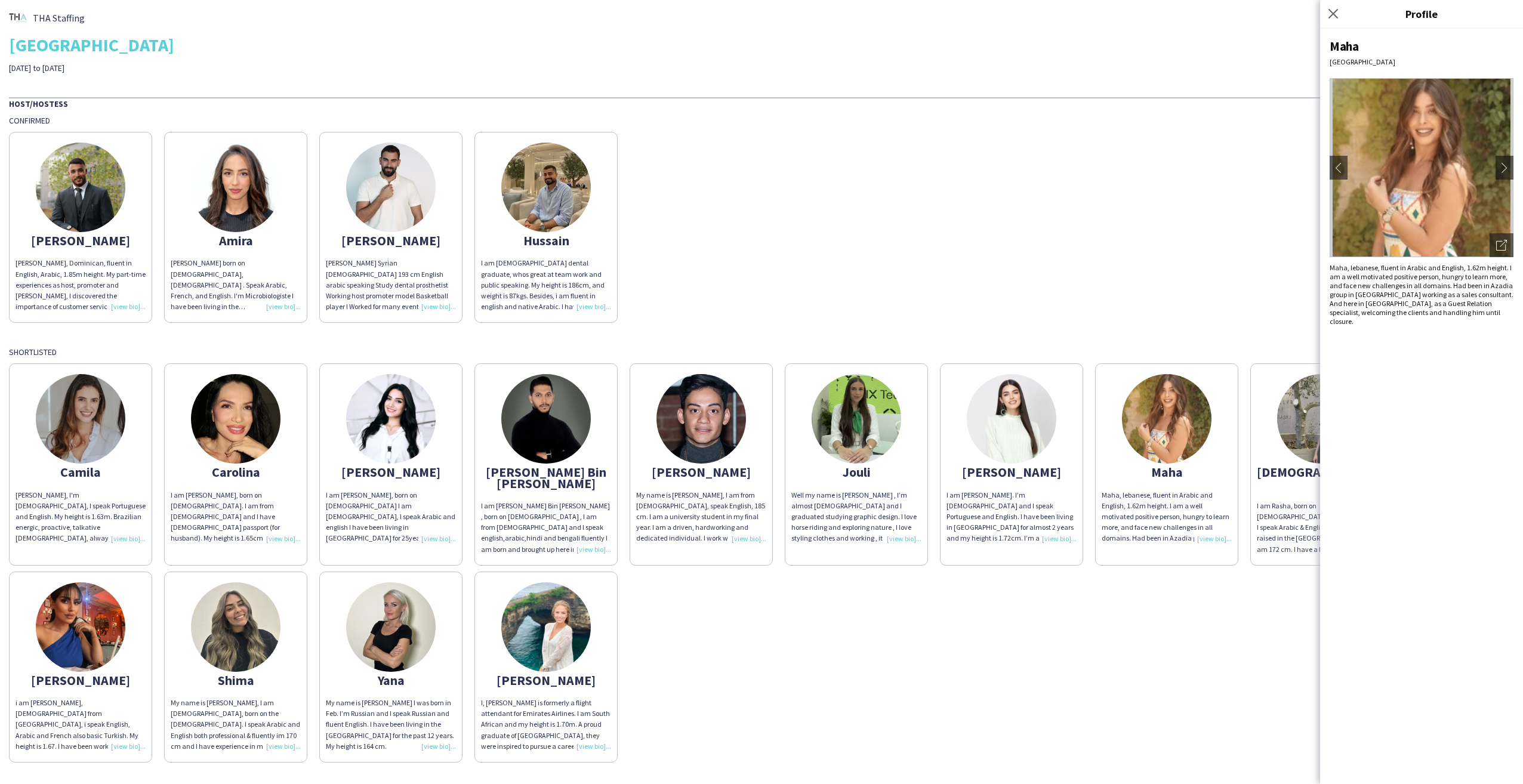
click at [1028, 270] on div "Abdulkader Abdulkader H, Dominican, fluent in English, Arabic, 1.85m height. My…" at bounding box center [762, 224] width 1505 height 197
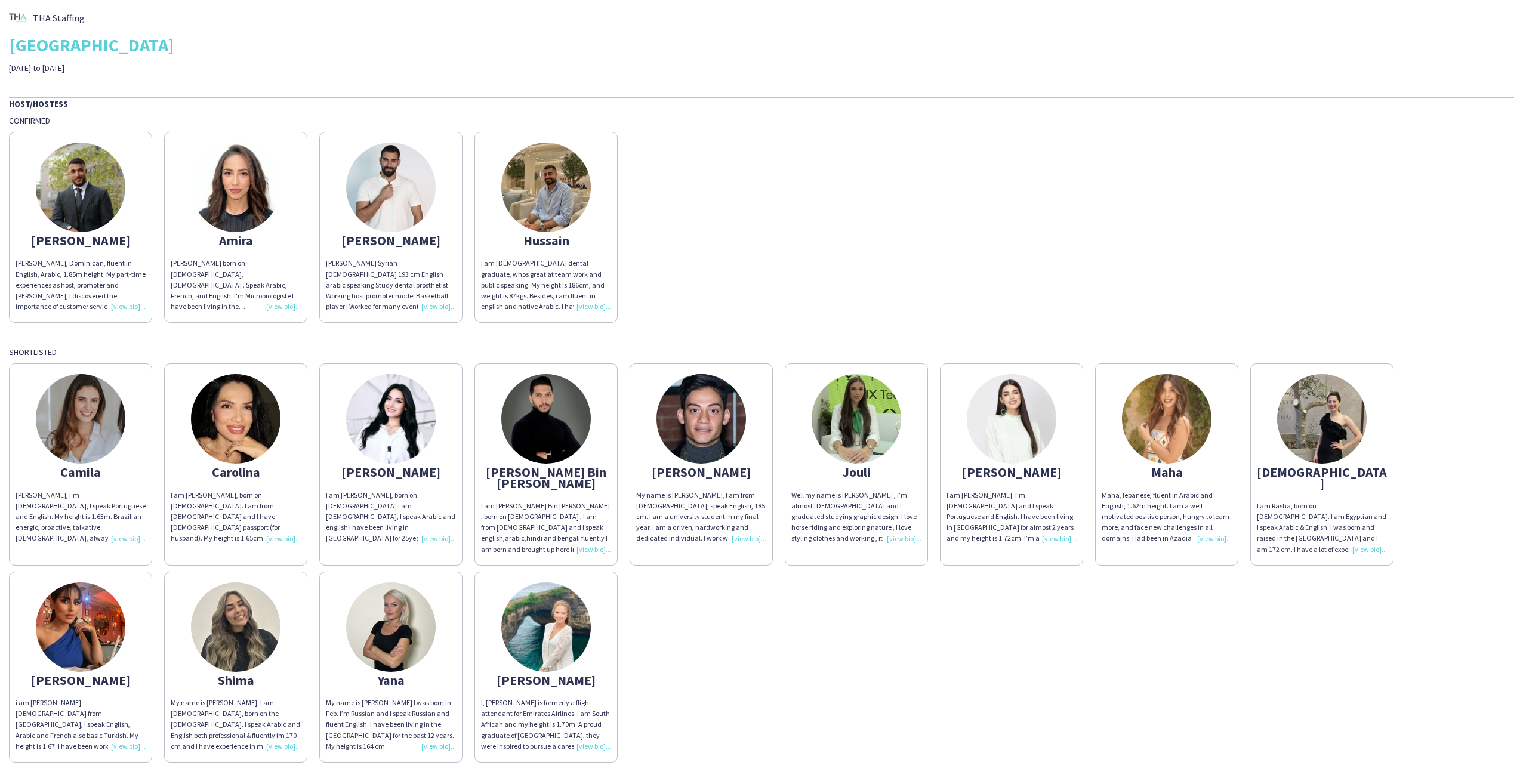
click at [389, 432] on img at bounding box center [391, 418] width 90 height 90
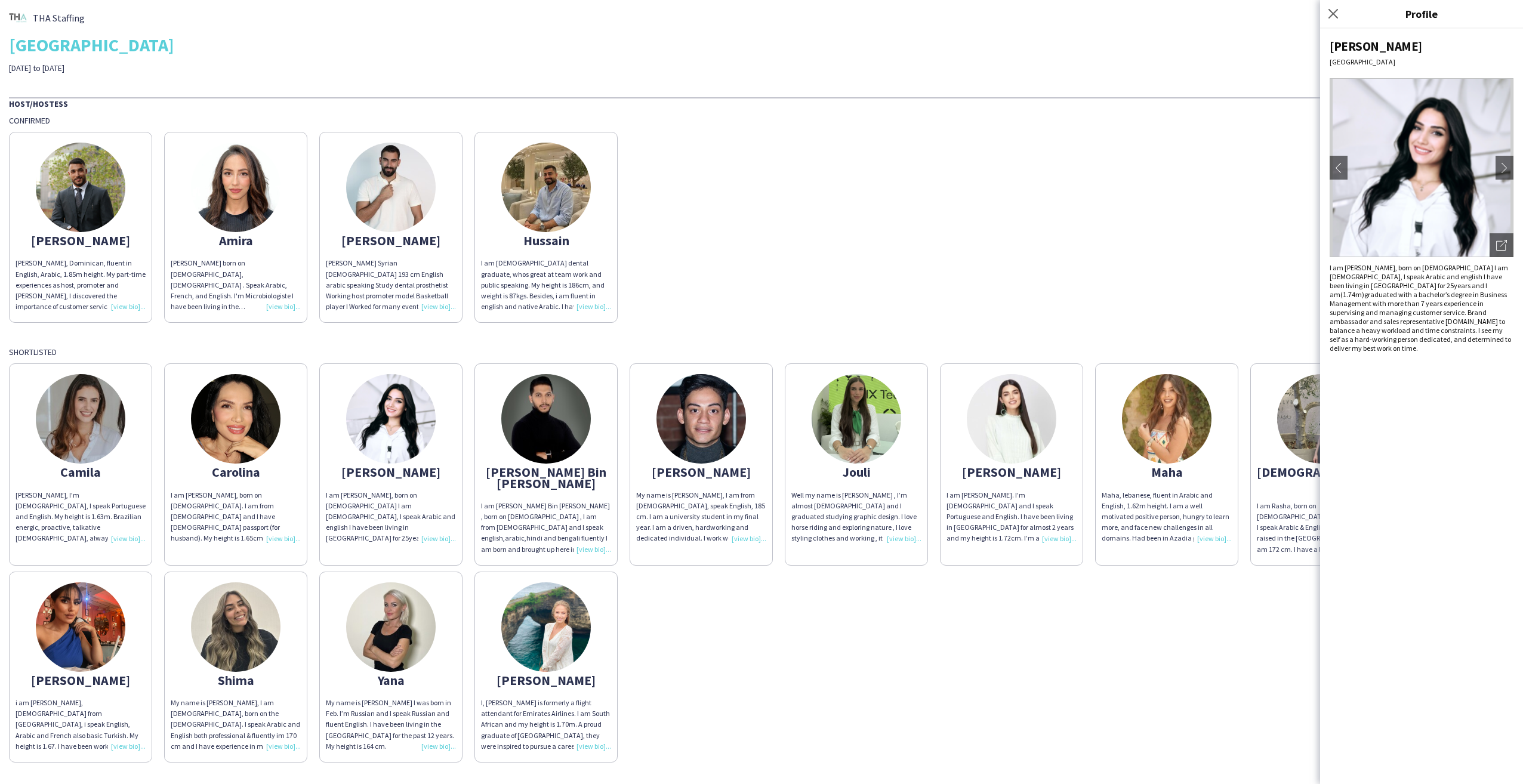
click at [1169, 259] on div "Abdulkader Abdulkader H, Dominican, fluent in English, Arabic, 1.85m height. My…" at bounding box center [762, 224] width 1505 height 197
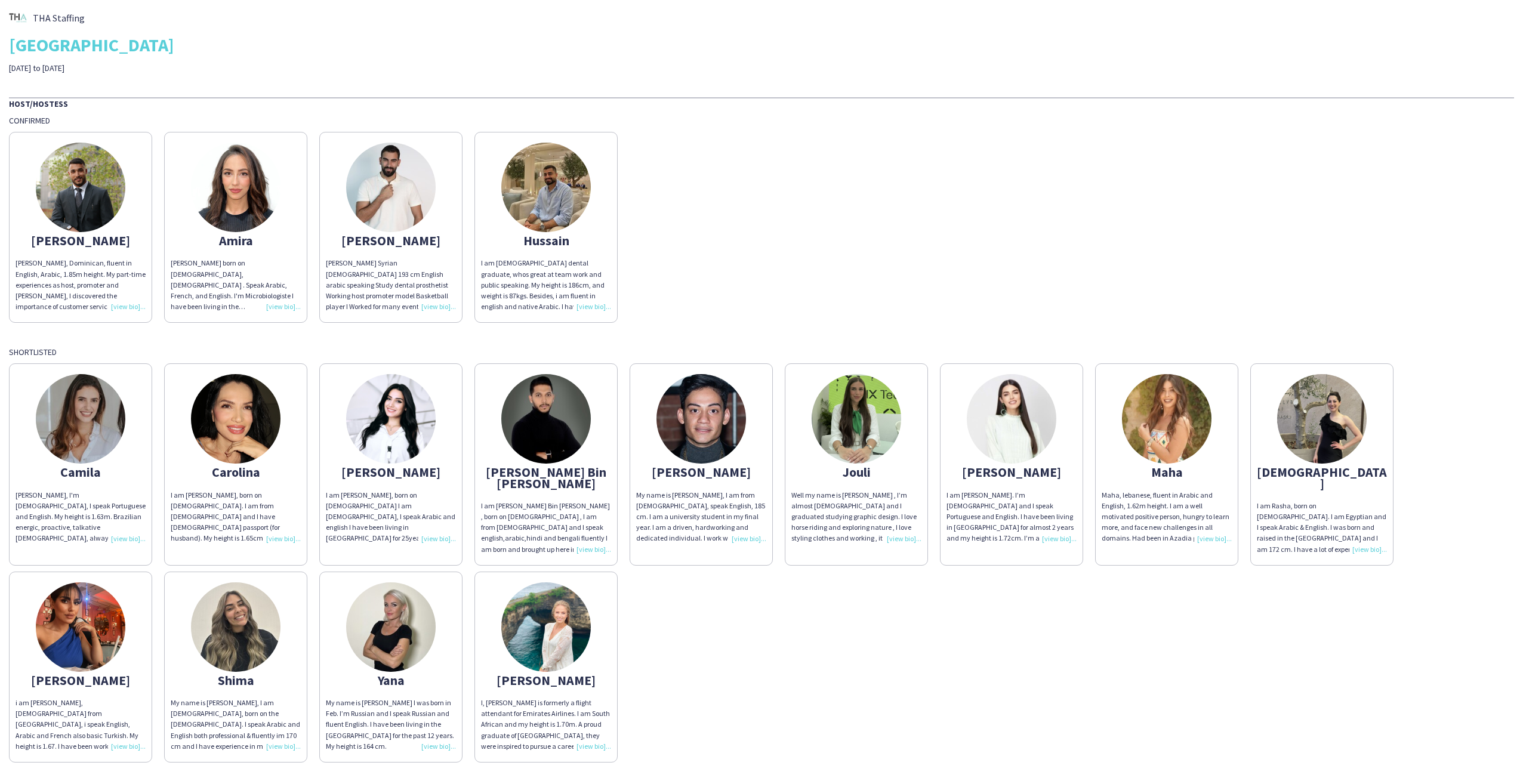
click at [1168, 418] on img at bounding box center [1167, 418] width 90 height 90
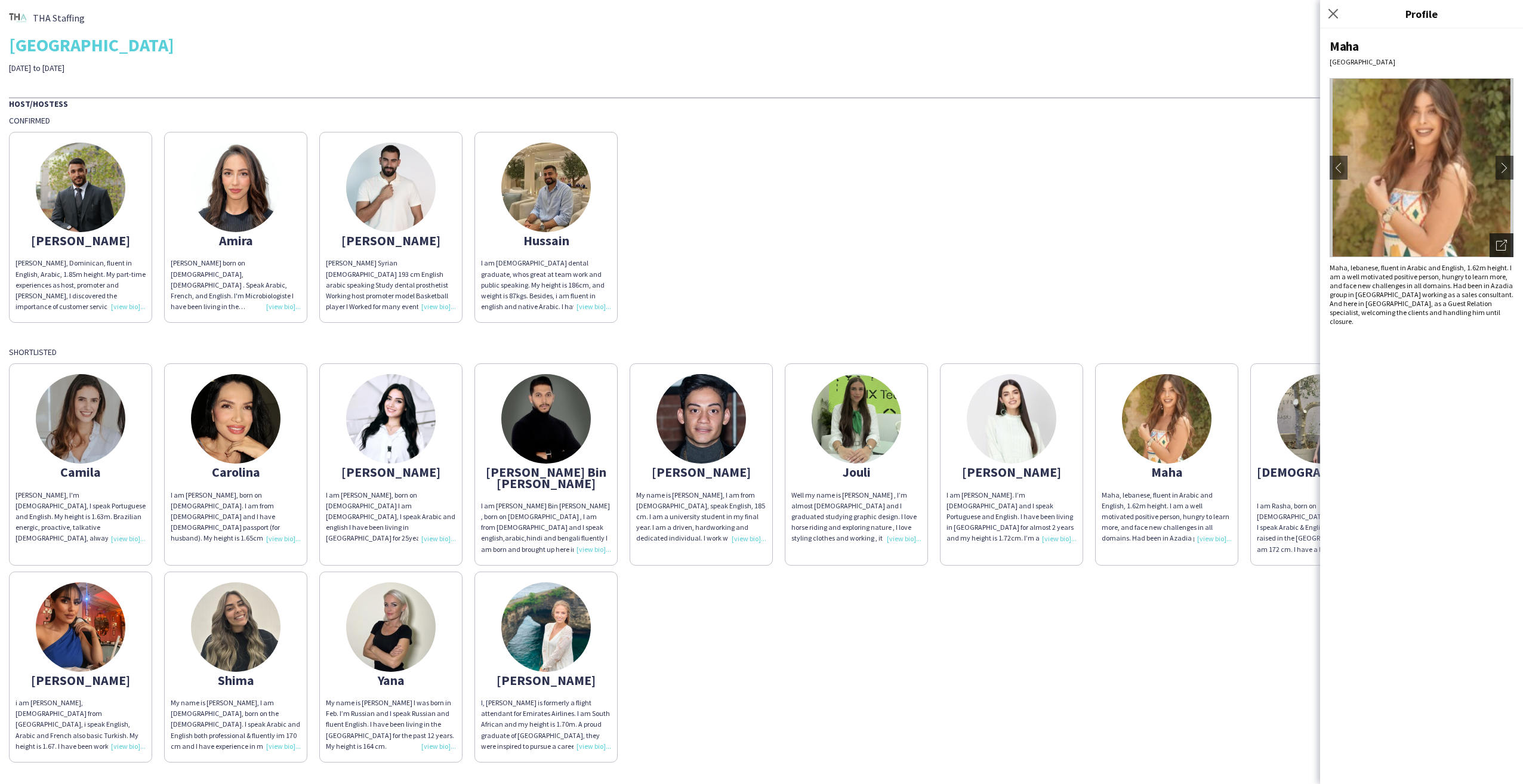
click at [1497, 248] on icon "Open photos pop-in" at bounding box center [1502, 245] width 11 height 11
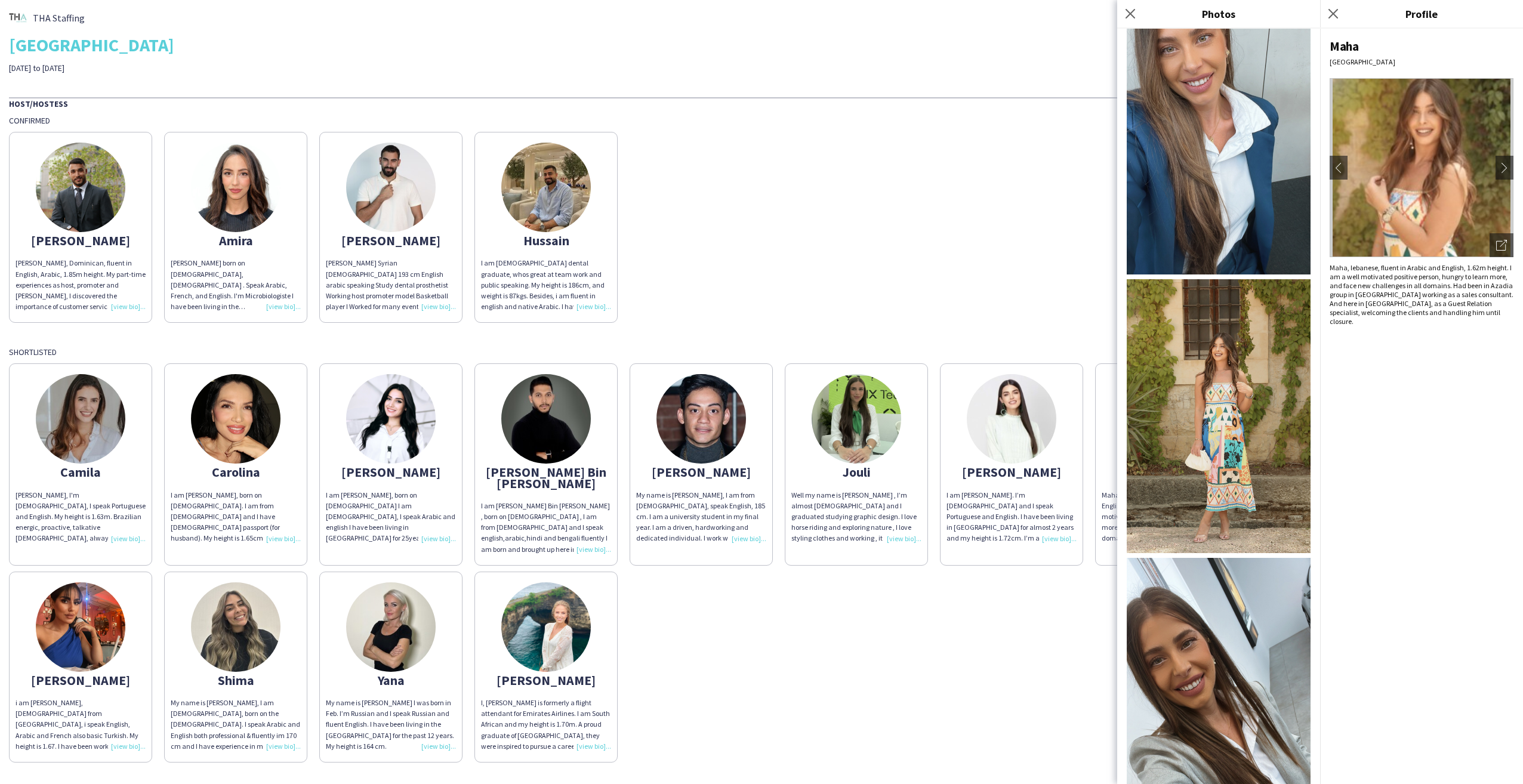
scroll to position [298, 0]
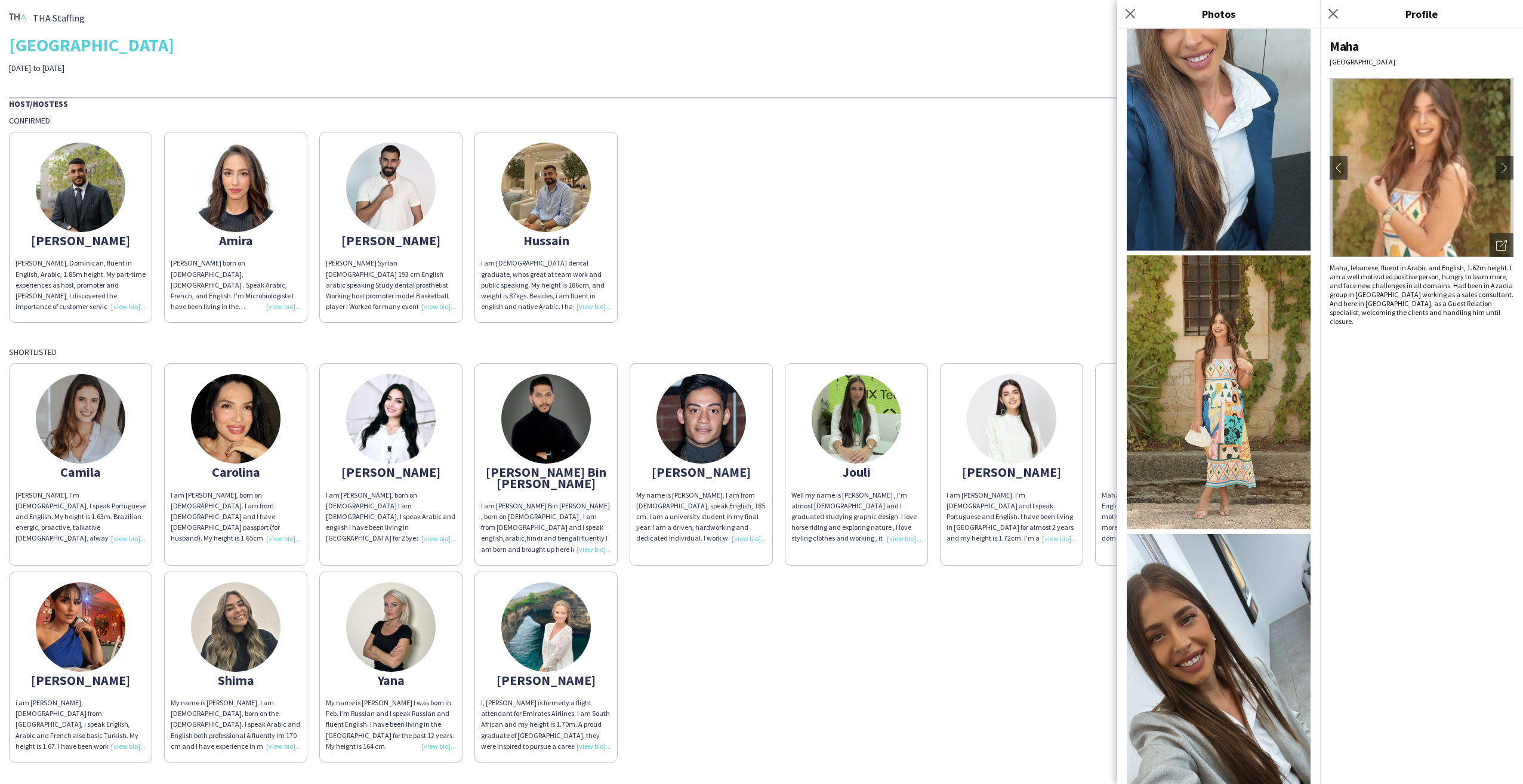
click at [1130, 16] on icon "Close pop-in" at bounding box center [1130, 14] width 9 height 9
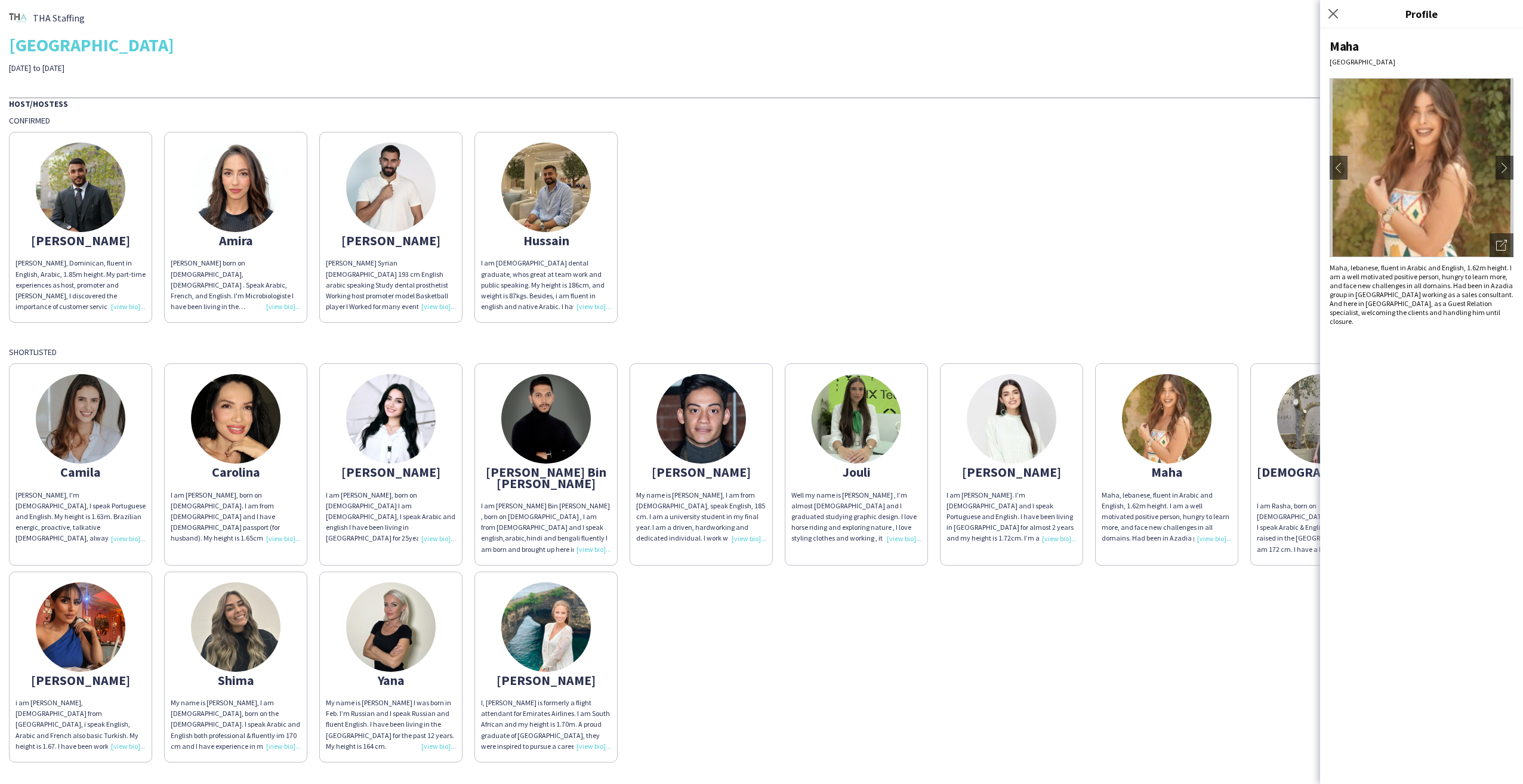
click at [396, 442] on img at bounding box center [391, 418] width 90 height 90
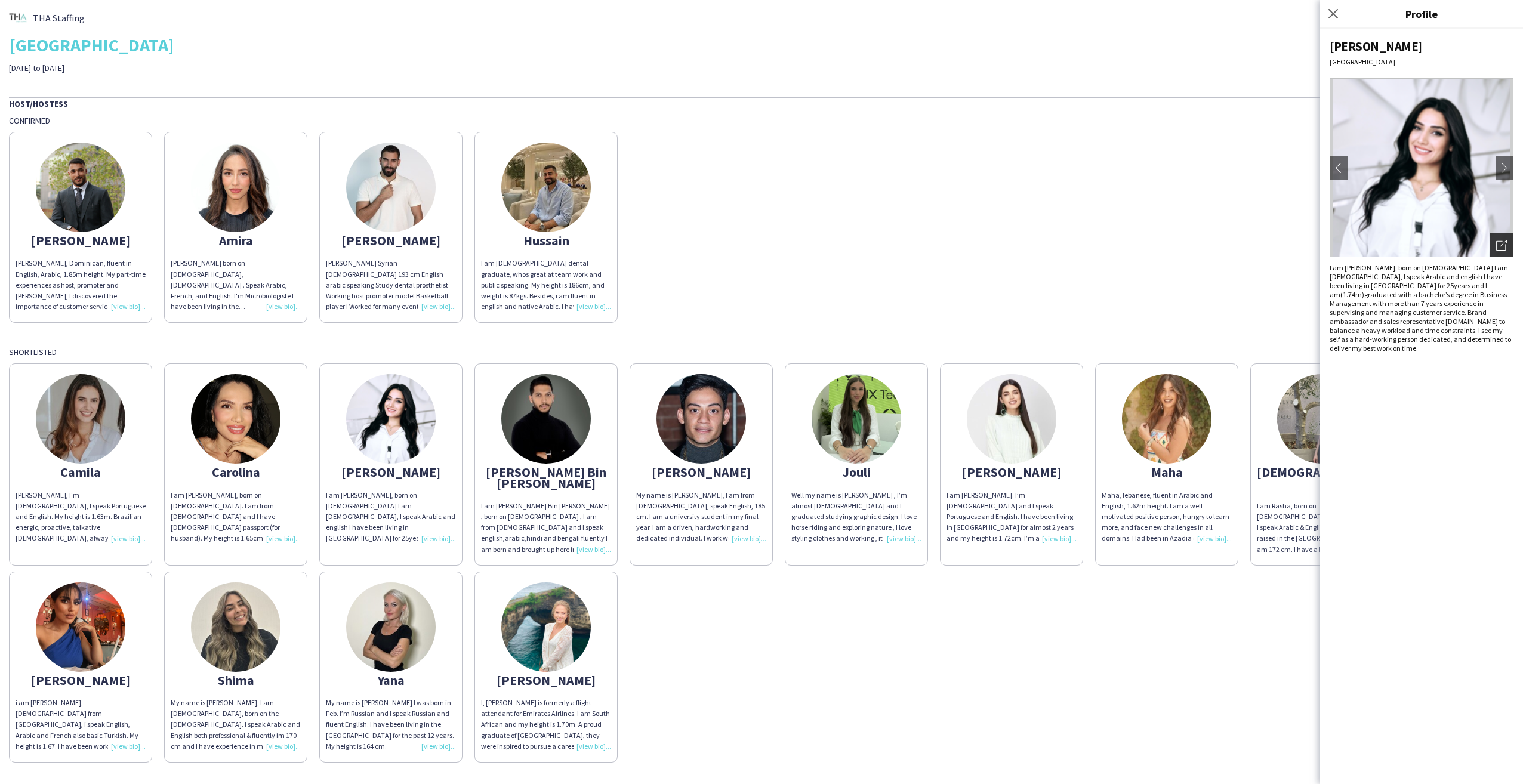
click at [1500, 244] on icon "Open photos pop-in" at bounding box center [1502, 245] width 11 height 11
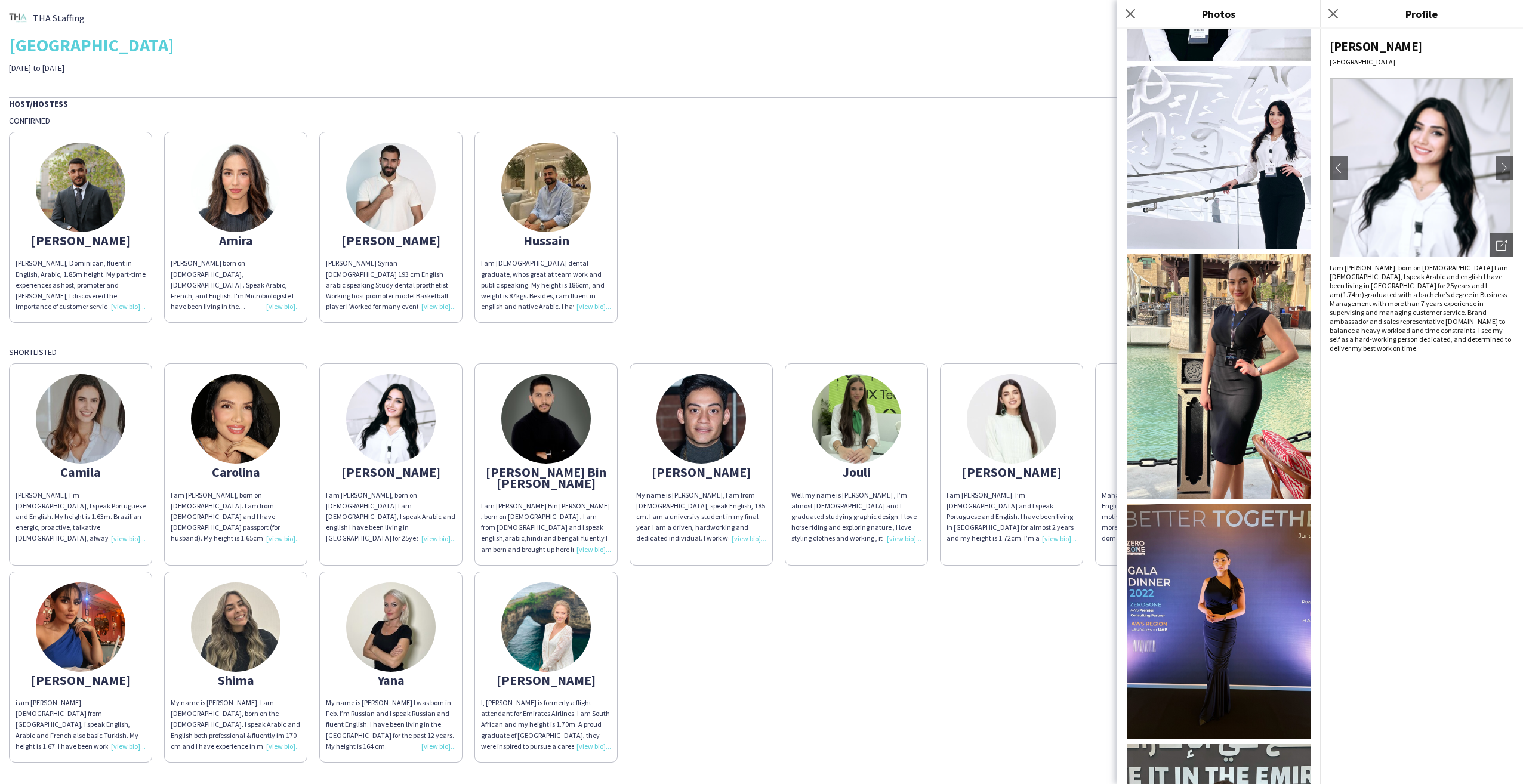
scroll to position [656, 0]
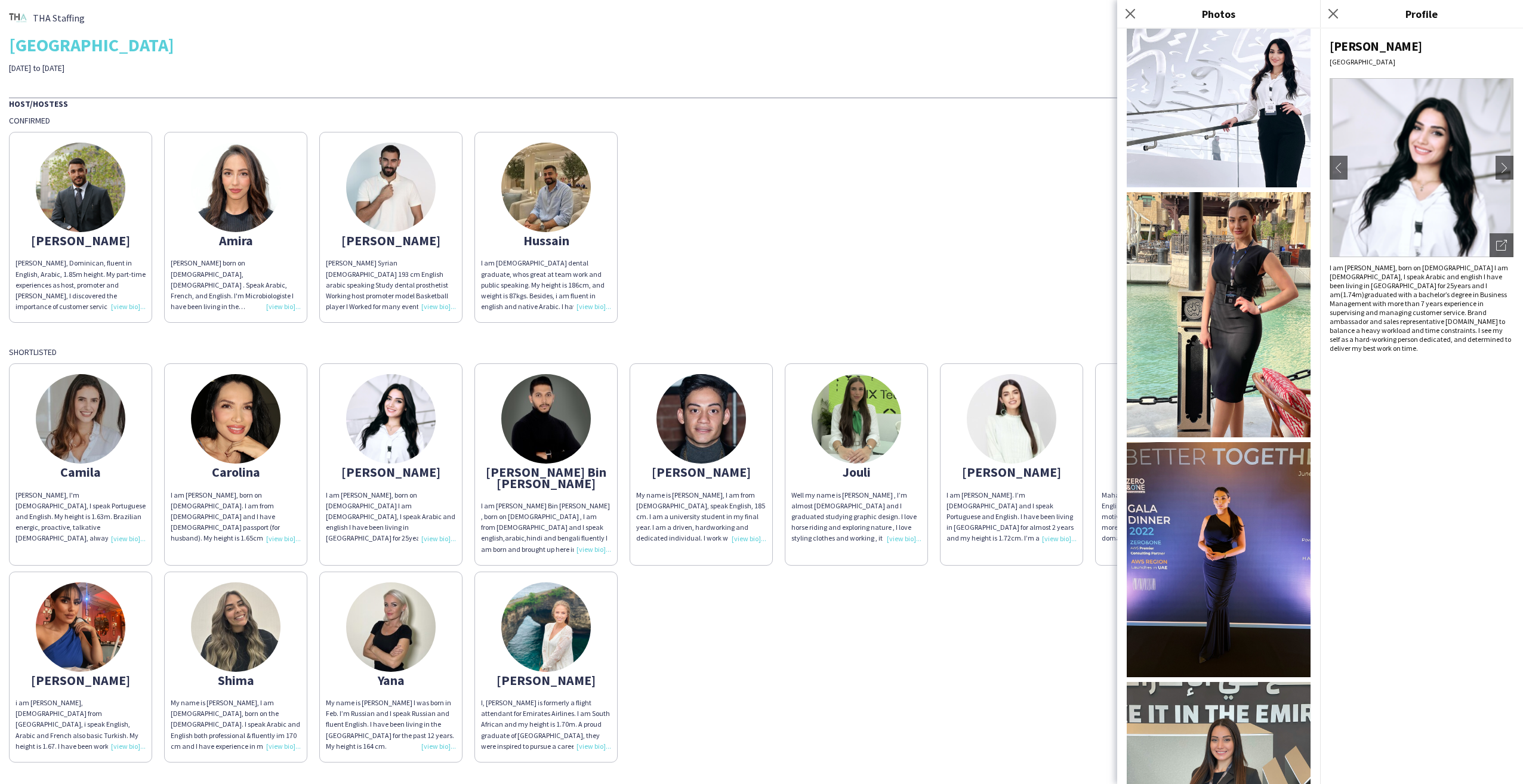
click at [1198, 506] on img at bounding box center [1218, 560] width 184 height 235
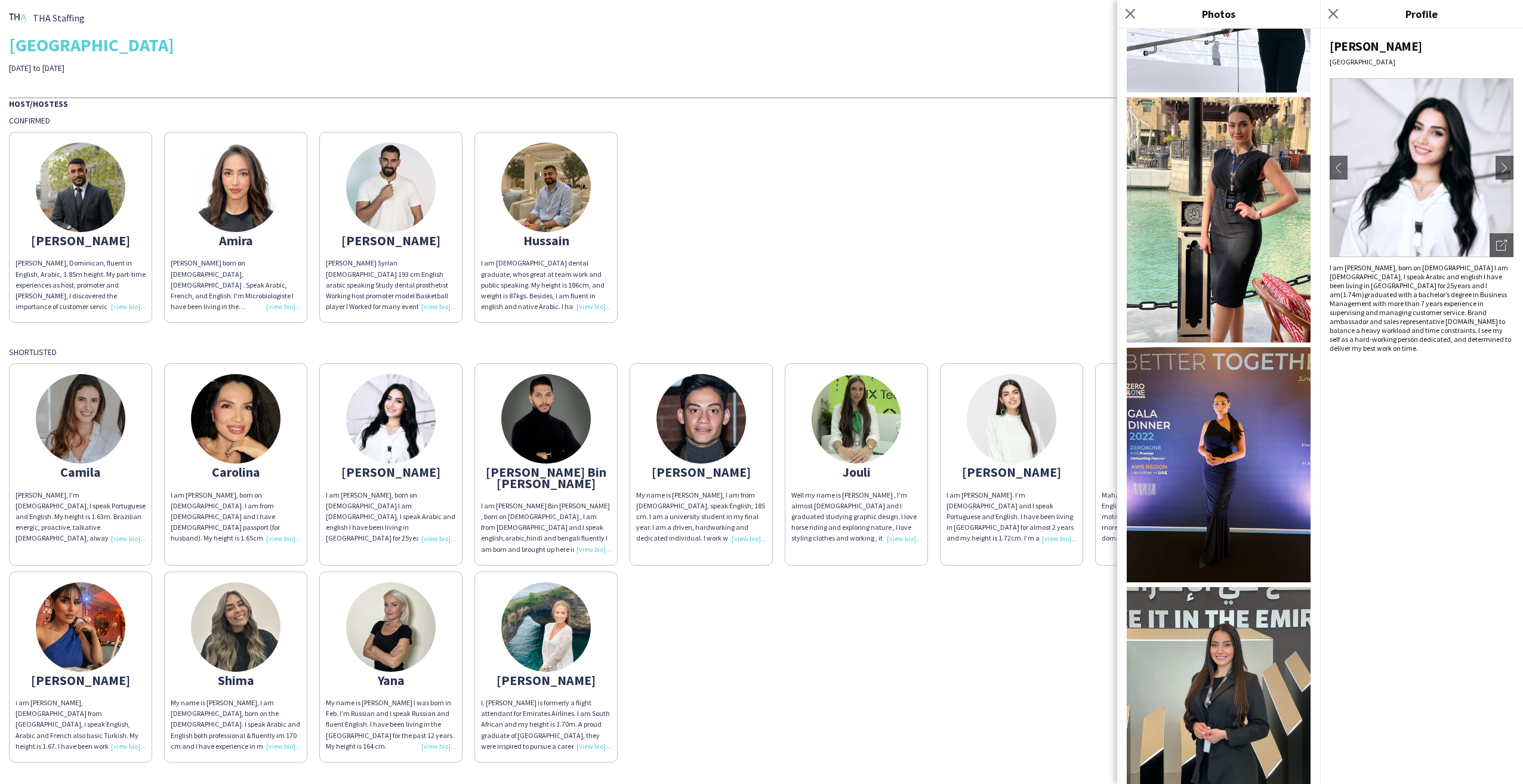
scroll to position [954, 0]
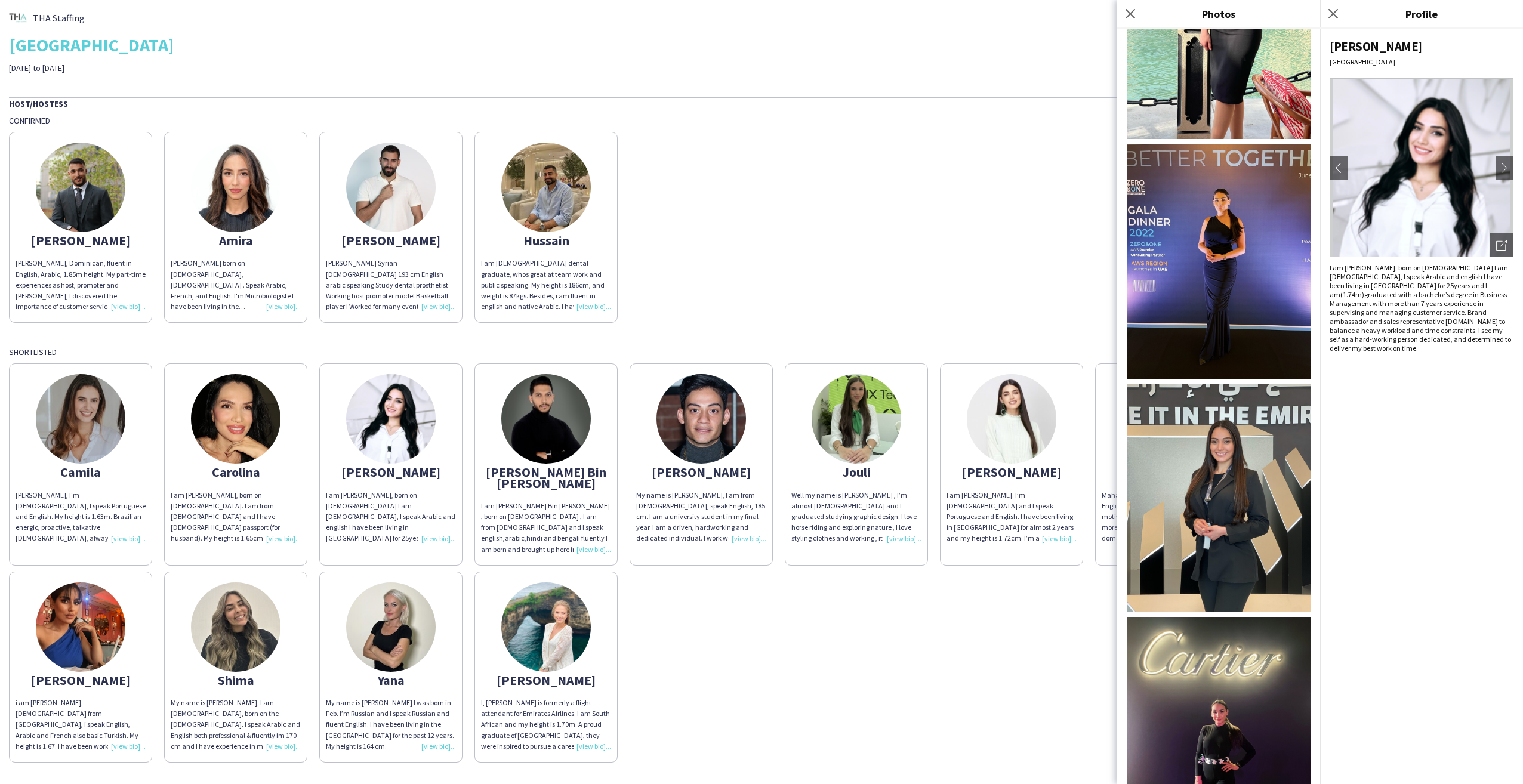
click at [1237, 436] on img at bounding box center [1218, 497] width 184 height 229
click at [1132, 11] on icon at bounding box center [1130, 13] width 11 height 11
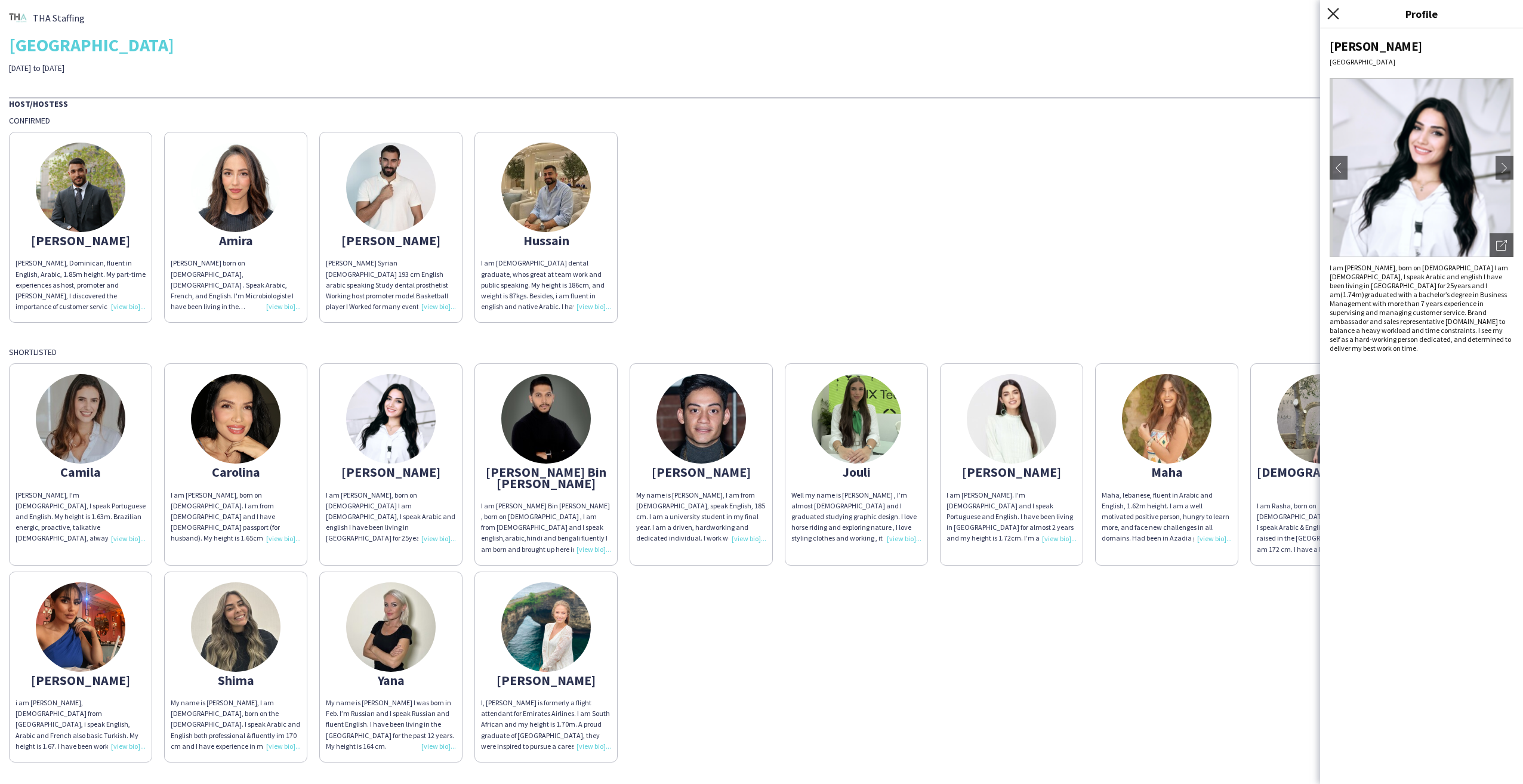
click at [1330, 15] on icon "Close pop-in" at bounding box center [1333, 13] width 11 height 11
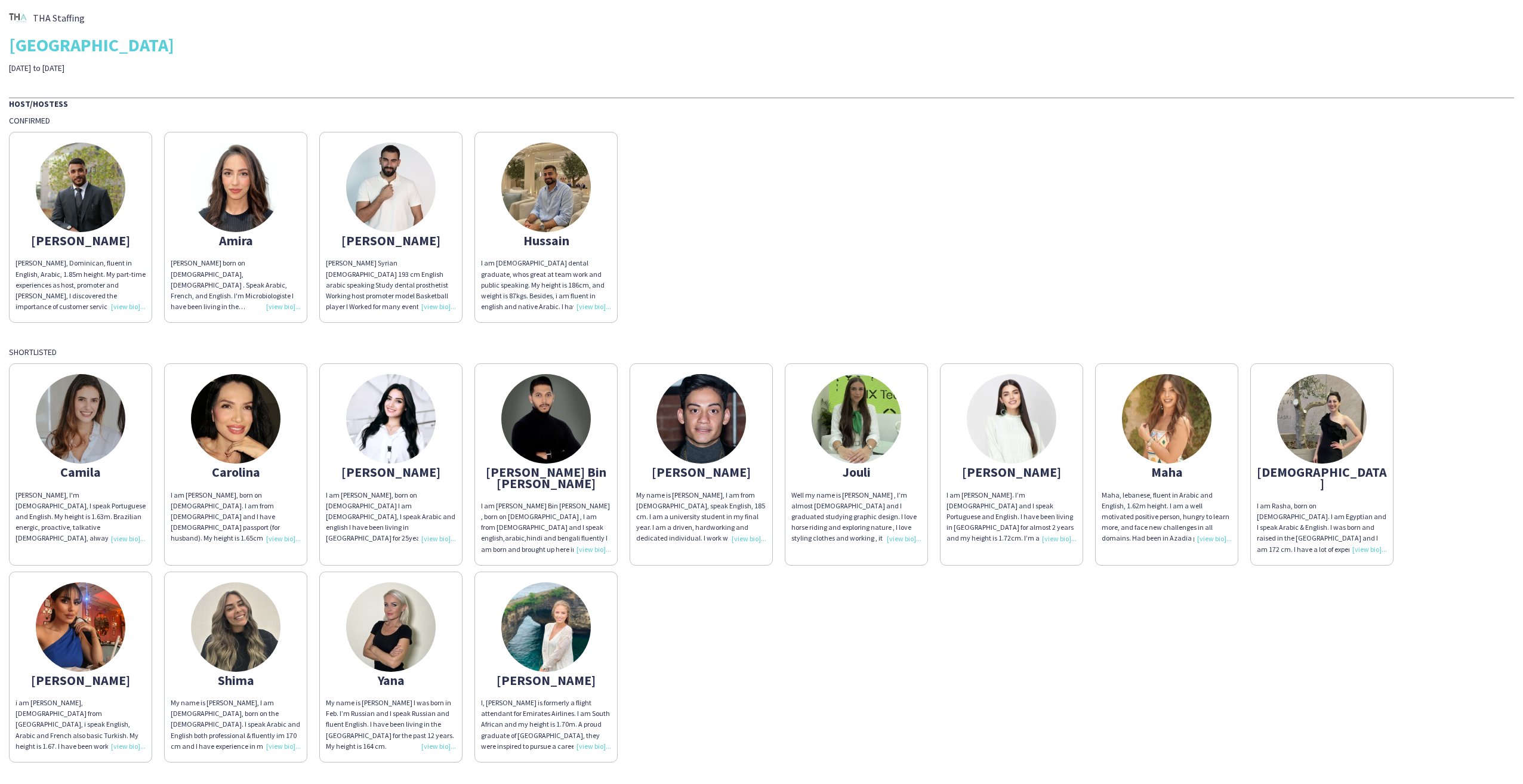
click at [93, 607] on img at bounding box center [81, 627] width 90 height 90
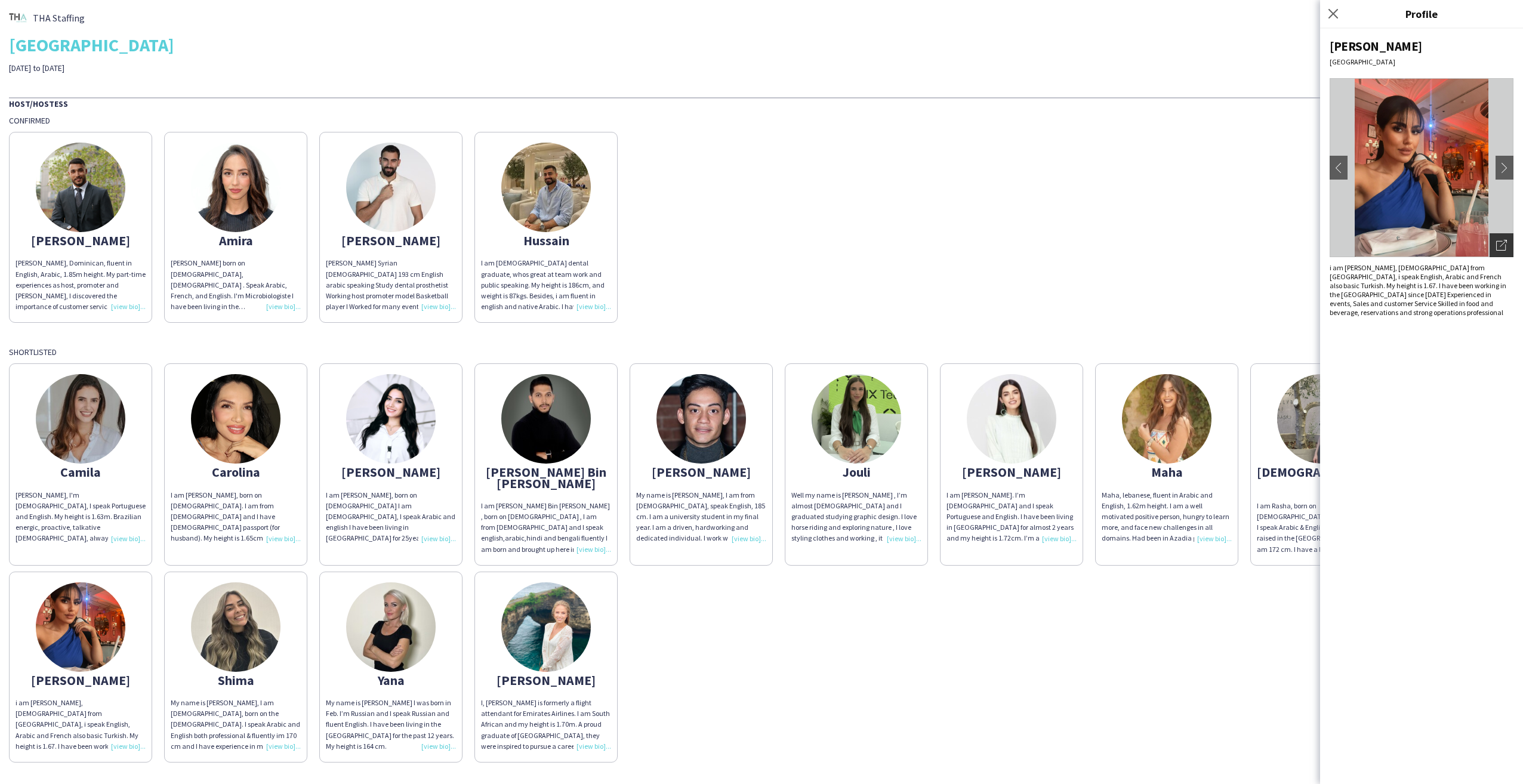
click at [1497, 244] on icon "Open photos pop-in" at bounding box center [1502, 245] width 11 height 11
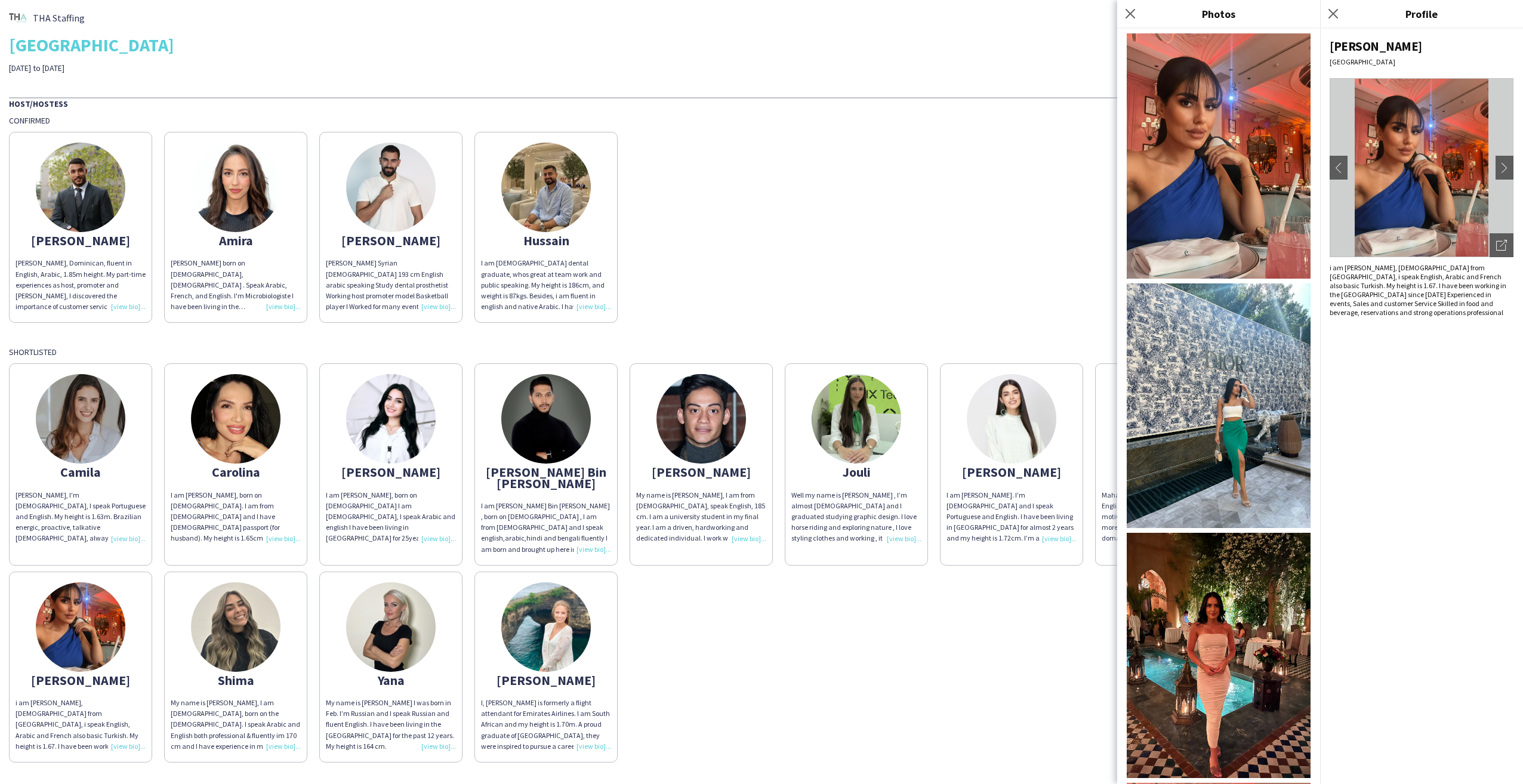
click at [1212, 568] on img at bounding box center [1218, 655] width 184 height 245
